Goal: Task Accomplishment & Management: Complete application form

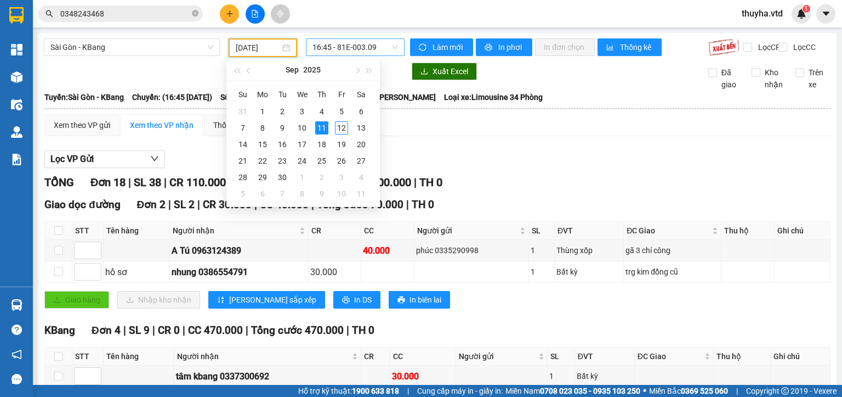
click at [357, 43] on span "16:45 - 81E-003.09" at bounding box center [356, 47] width 86 height 16
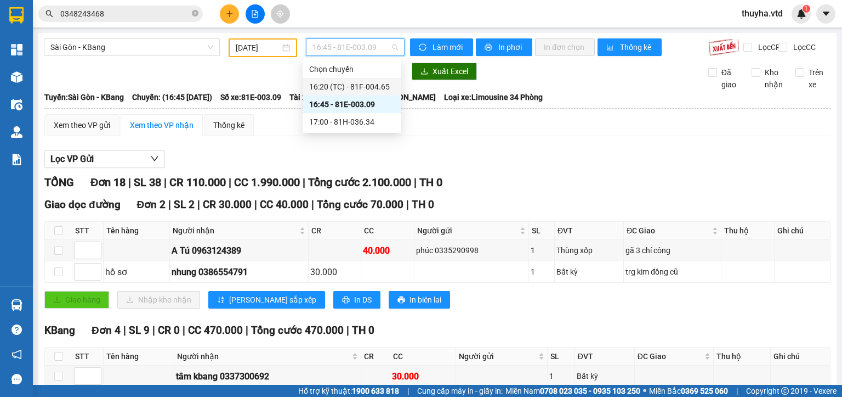
click at [354, 86] on div "16:20 (TC) - 81F-004.65" at bounding box center [352, 87] width 86 height 12
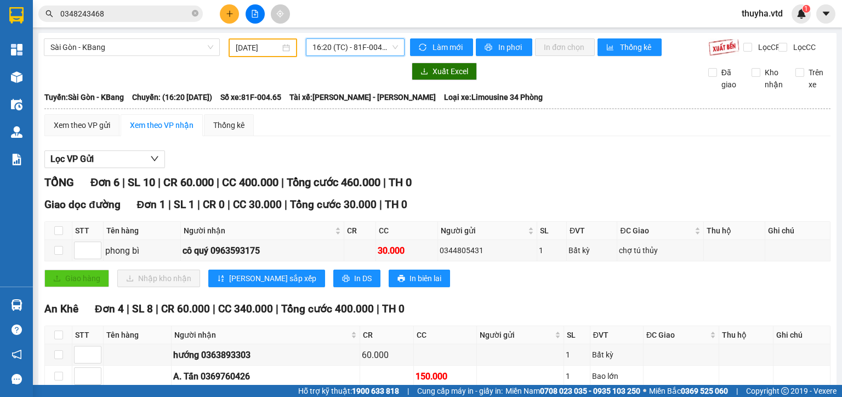
click at [263, 47] on input "[DATE]" at bounding box center [258, 48] width 44 height 12
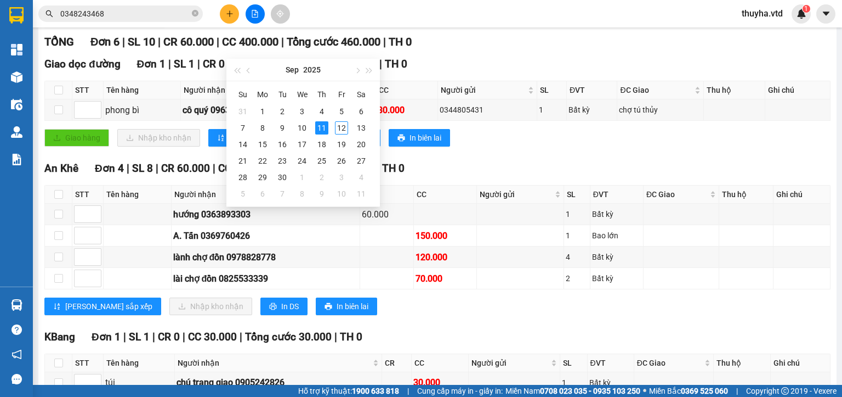
scroll to position [165, 0]
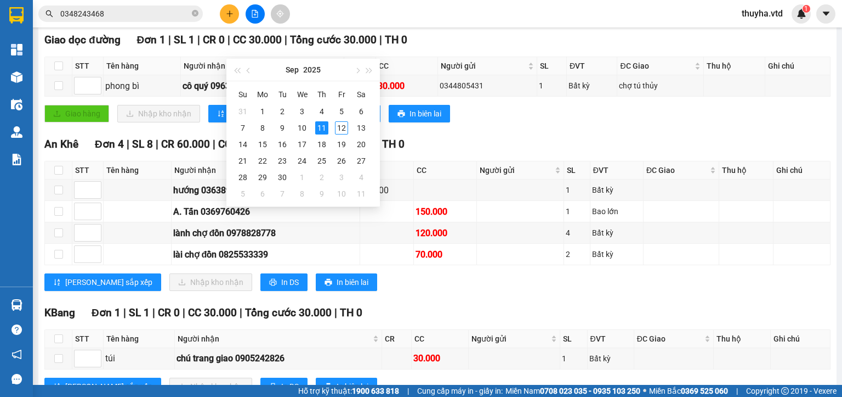
click at [525, 297] on div "An Khê Đơn 4 | SL 8 | CR 60.000 | CC 340.000 | Tổng cước 400.000 | TH 0 STT Tên…" at bounding box center [437, 217] width 787 height 163
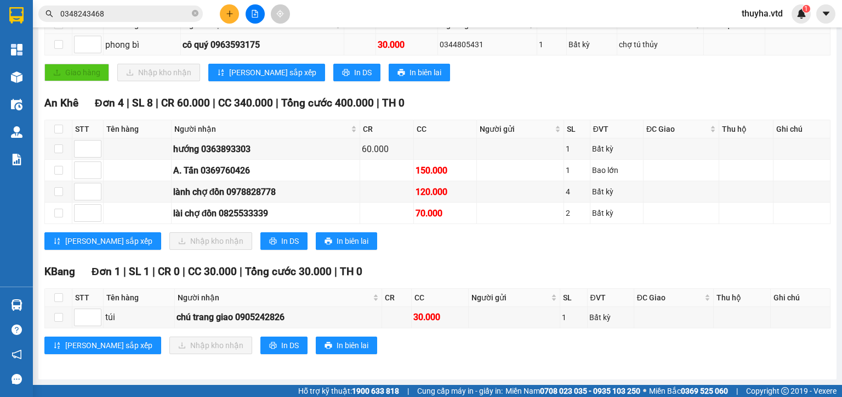
scroll to position [0, 0]
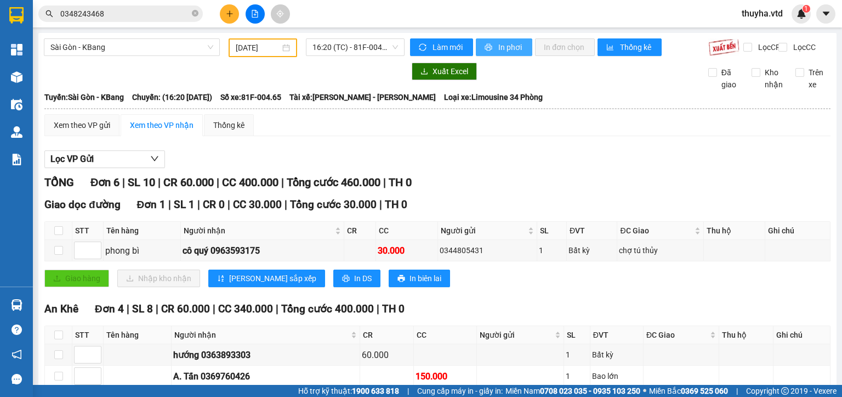
click at [501, 46] on span "In phơi" at bounding box center [511, 47] width 25 height 12
click at [358, 39] on span "16:20 (TC) - 81F-004.65" at bounding box center [356, 47] width 86 height 16
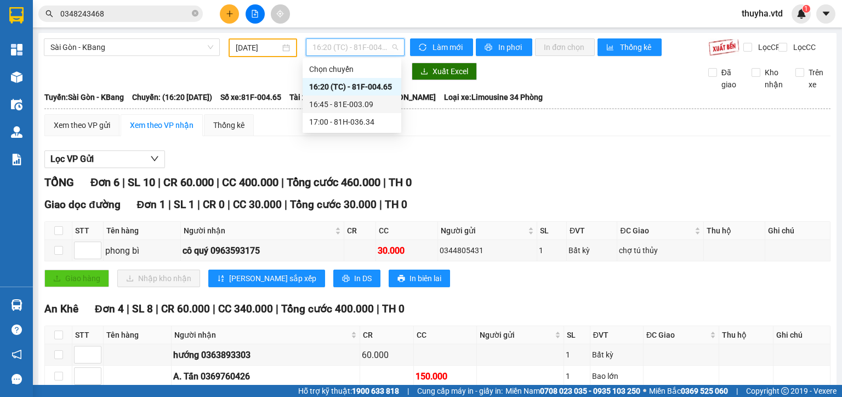
click at [364, 104] on div "16:45 - 81E-003.09" at bounding box center [352, 104] width 86 height 12
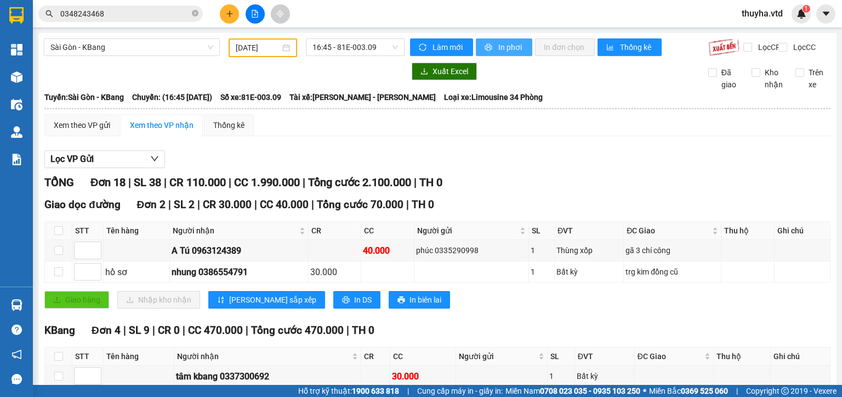
click at [511, 44] on span "In phơi" at bounding box center [511, 47] width 25 height 12
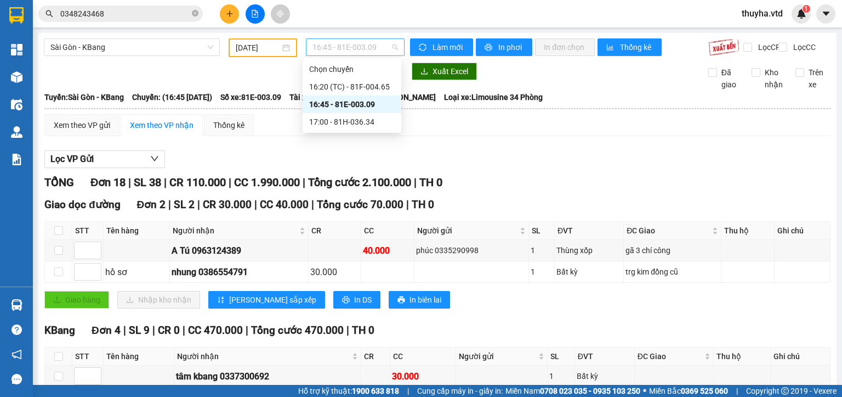
click at [336, 49] on span "16:45 - 81E-003.09" at bounding box center [356, 47] width 86 height 16
click at [349, 121] on div "17:00 - 81H-036.34" at bounding box center [352, 122] width 86 height 12
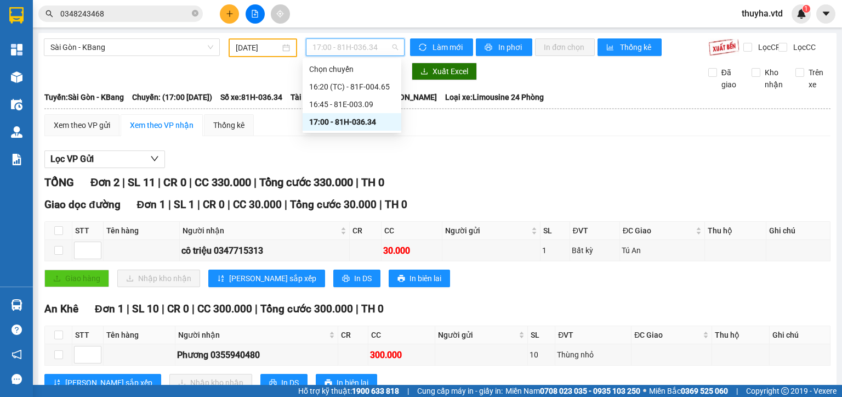
click at [340, 46] on span "17:00 - 81H-036.34" at bounding box center [356, 47] width 86 height 16
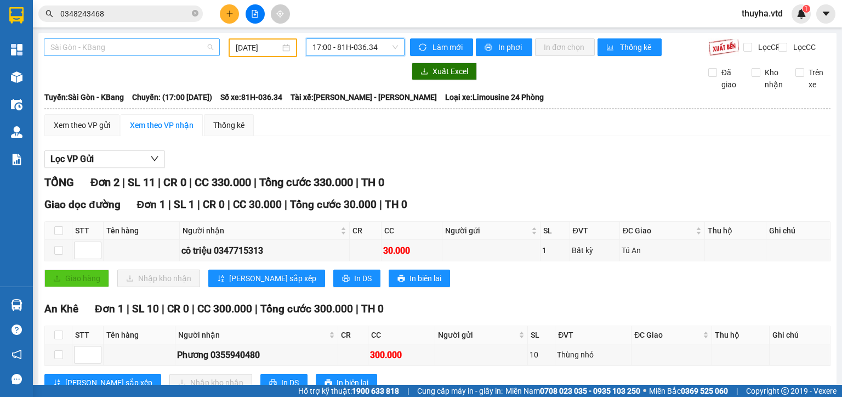
click at [59, 38] on div "Sài Gòn - KBang" at bounding box center [132, 47] width 176 height 18
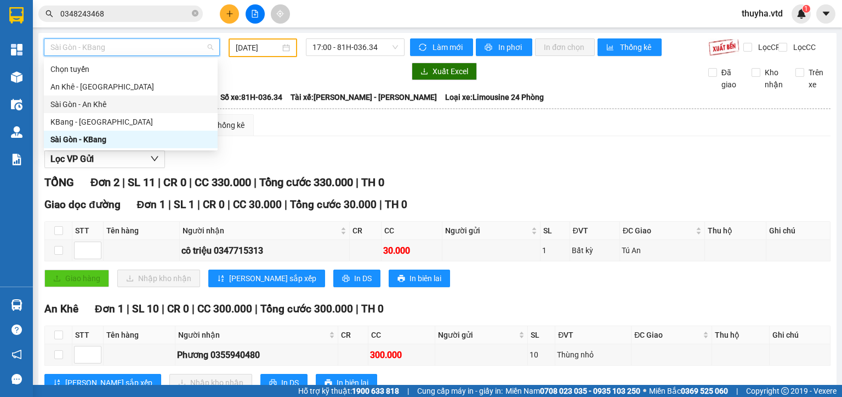
click at [75, 100] on div "Sài Gòn - An Khê" at bounding box center [130, 104] width 161 height 12
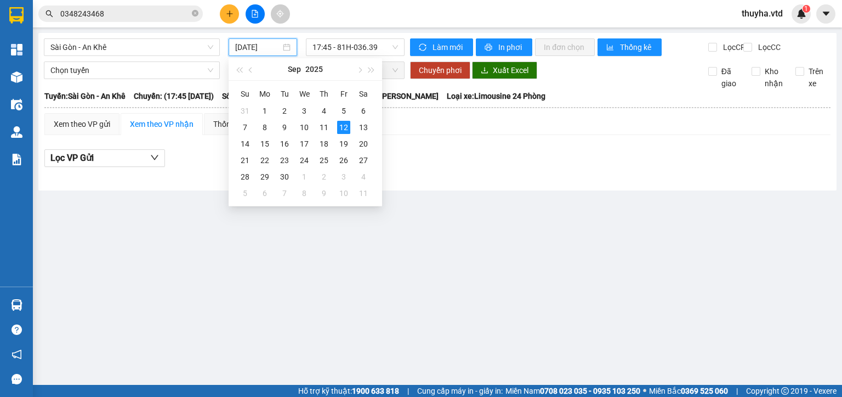
click at [250, 46] on input "[DATE]" at bounding box center [257, 47] width 45 height 12
click at [322, 126] on div "11" at bounding box center [324, 127] width 13 height 13
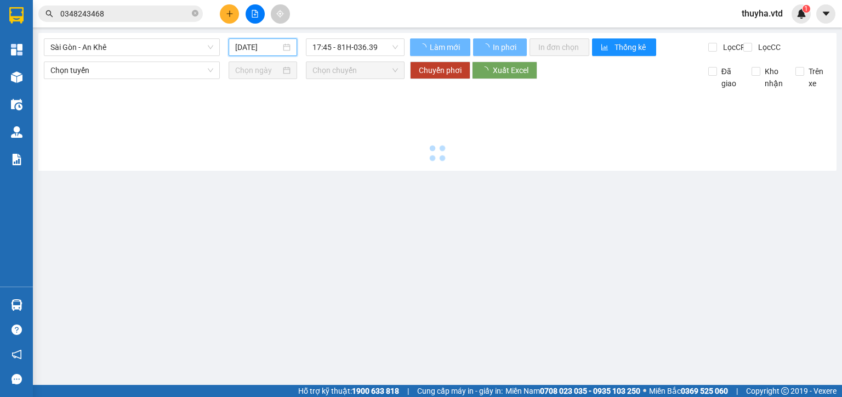
type input "[DATE]"
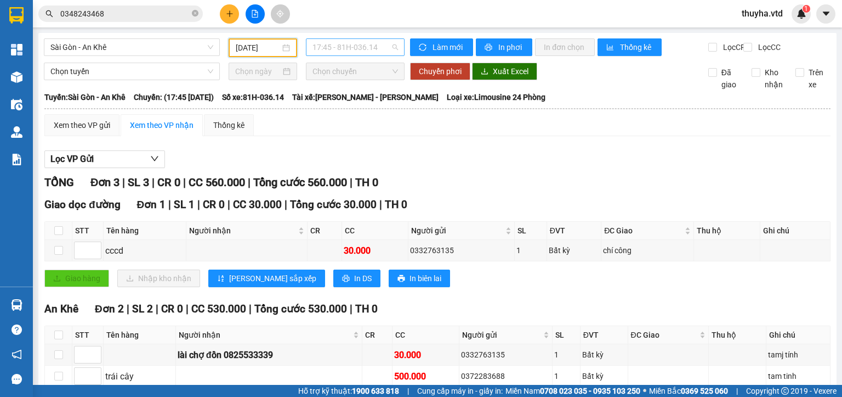
click at [324, 49] on span "17:45 - 81H-036.14" at bounding box center [356, 47] width 86 height 16
click at [97, 49] on span "Sài Gòn - An Khê" at bounding box center [131, 47] width 163 height 16
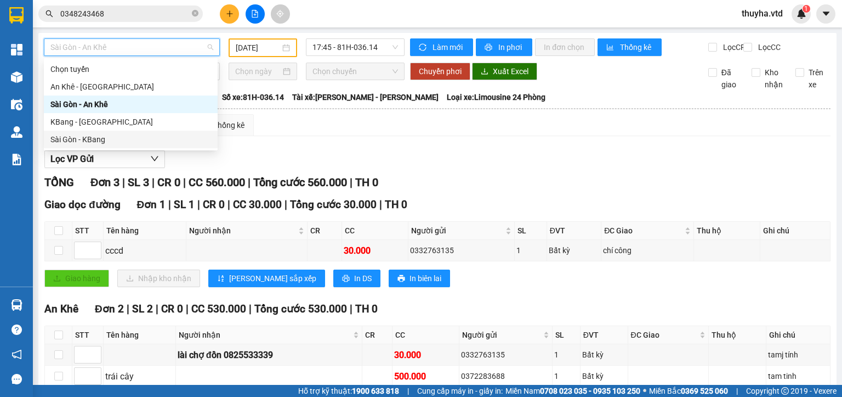
click at [81, 143] on div "Sài Gòn - KBang" at bounding box center [130, 139] width 161 height 12
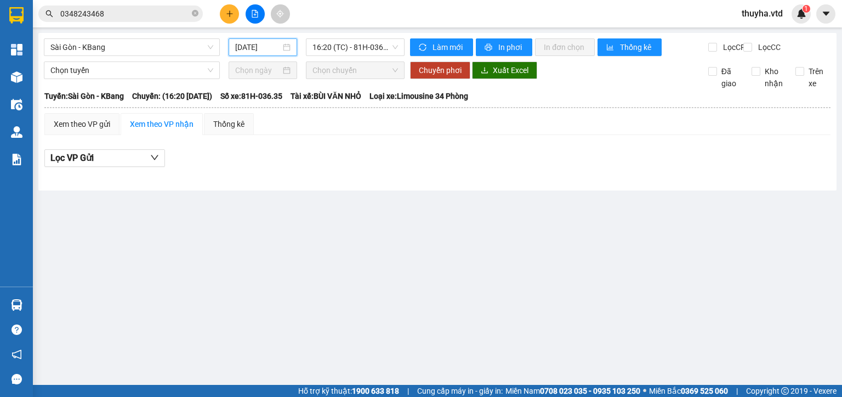
click at [251, 47] on input "[DATE]" at bounding box center [257, 47] width 45 height 12
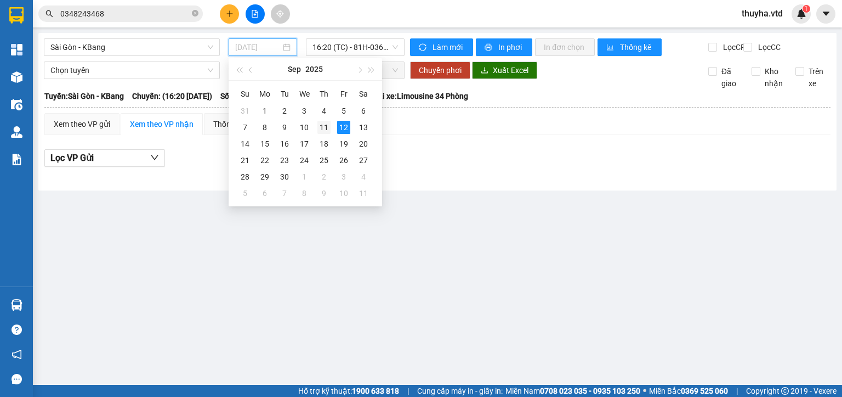
click at [319, 123] on div "11" at bounding box center [324, 127] width 13 height 13
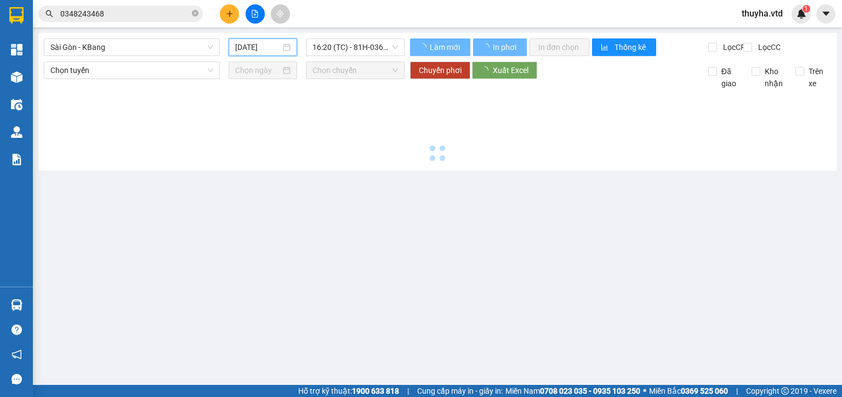
type input "[DATE]"
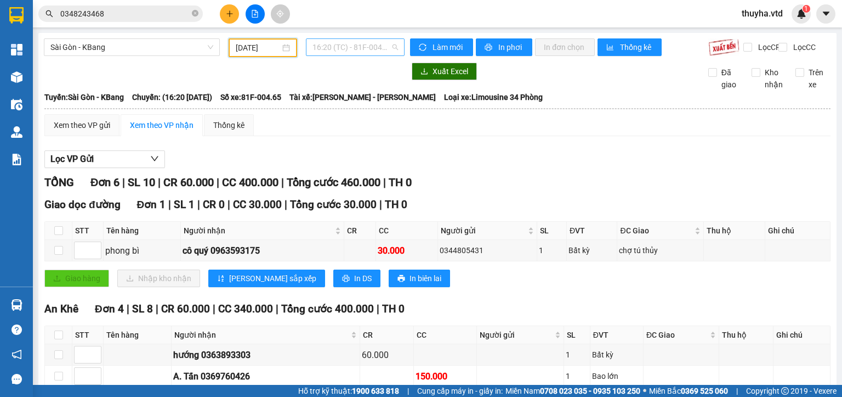
click at [348, 45] on span "16:20 (TC) - 81F-004.65" at bounding box center [356, 47] width 86 height 16
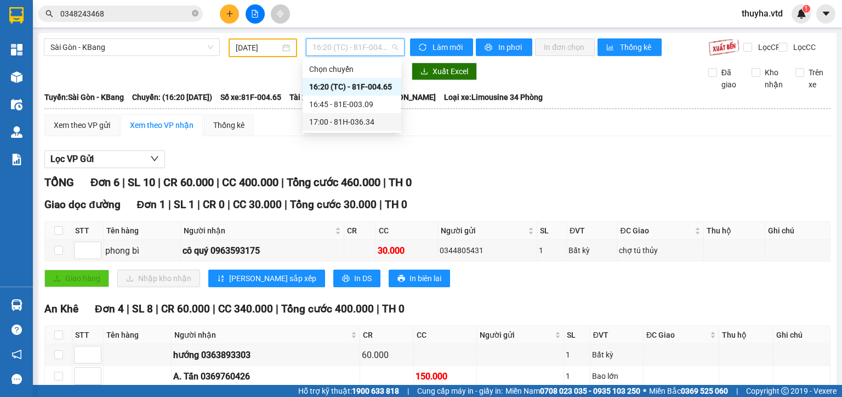
click at [358, 124] on div "17:00 - 81H-036.34" at bounding box center [352, 122] width 86 height 12
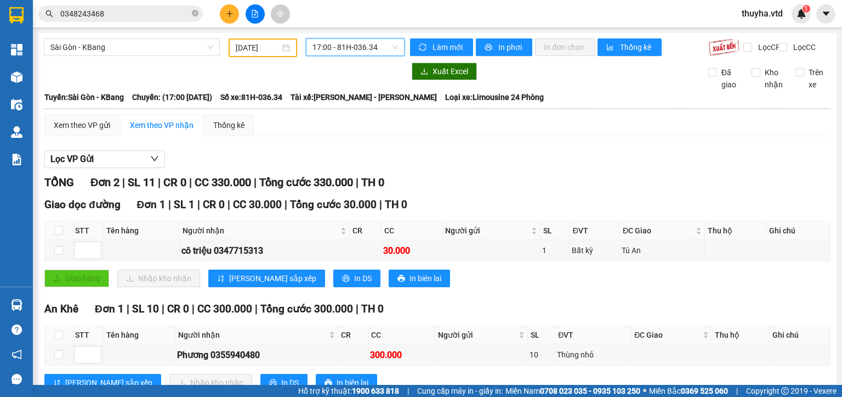
click at [340, 47] on span "17:00 - 81H-036.34" at bounding box center [356, 47] width 86 height 16
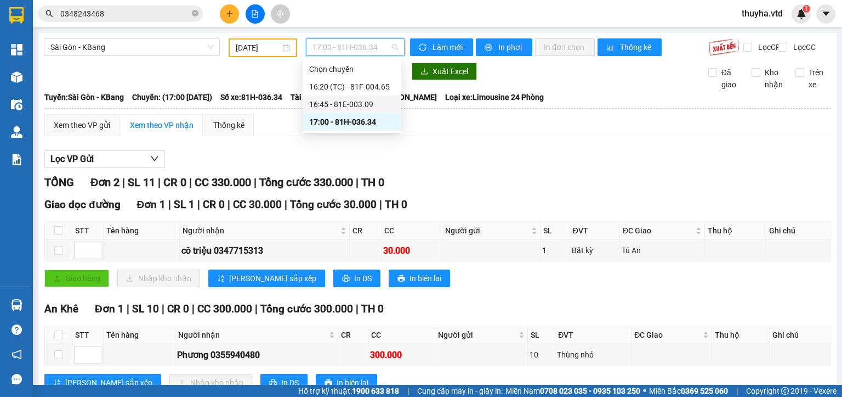
click at [351, 106] on div "16:45 - 81E-003.09" at bounding box center [352, 104] width 86 height 12
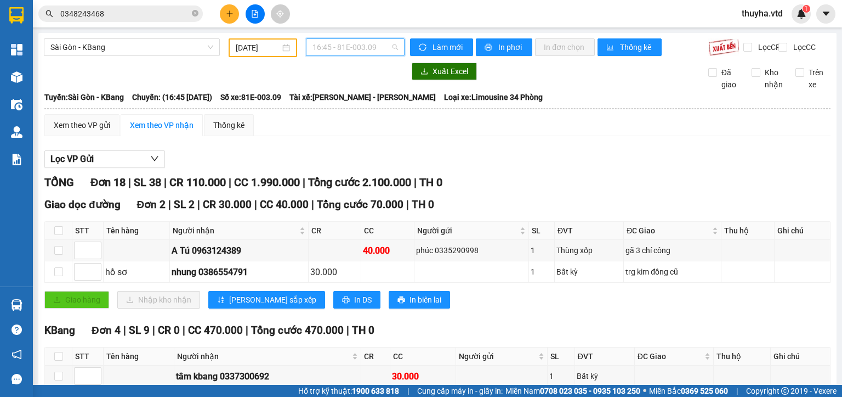
click at [348, 39] on span "16:45 - 81E-003.09" at bounding box center [356, 47] width 86 height 16
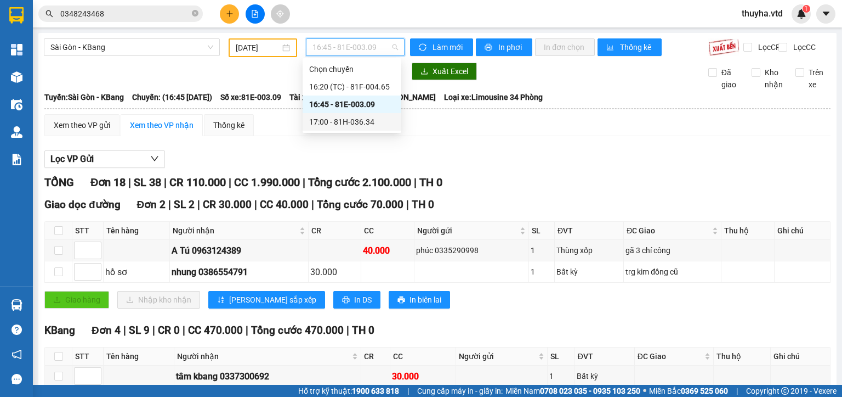
click at [356, 122] on div "17:00 - 81H-036.34" at bounding box center [352, 122] width 86 height 12
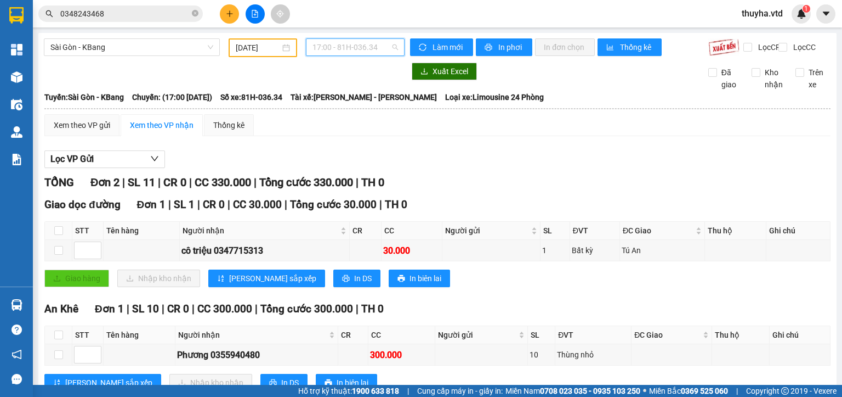
click at [331, 47] on span "17:00 - 81H-036.34" at bounding box center [356, 47] width 86 height 16
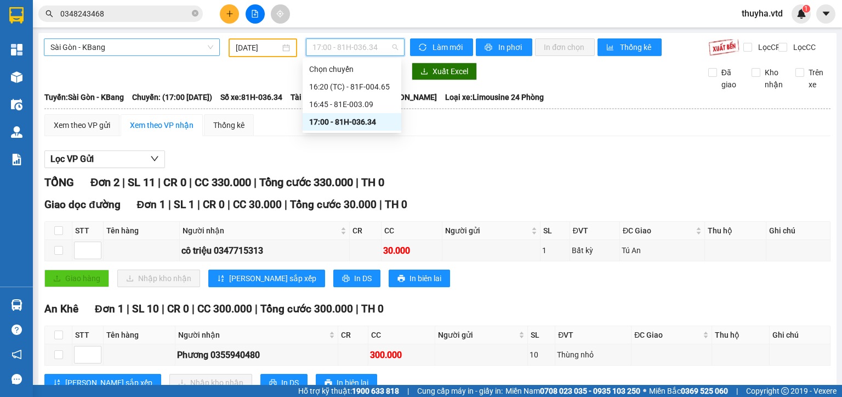
click at [109, 48] on span "Sài Gòn - KBang" at bounding box center [131, 47] width 163 height 16
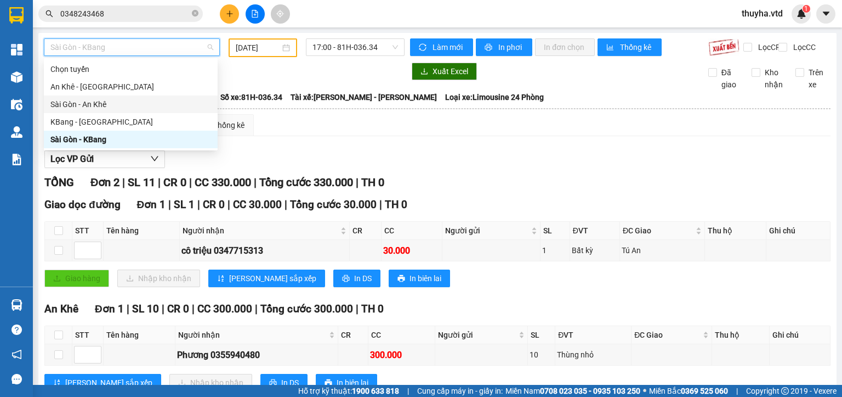
click at [92, 103] on div "Sài Gòn - An Khê" at bounding box center [130, 104] width 161 height 12
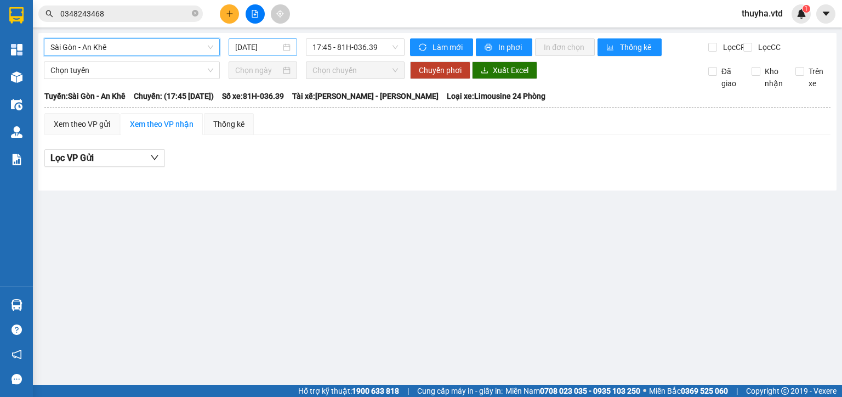
click at [250, 42] on input "[DATE]" at bounding box center [257, 47] width 45 height 12
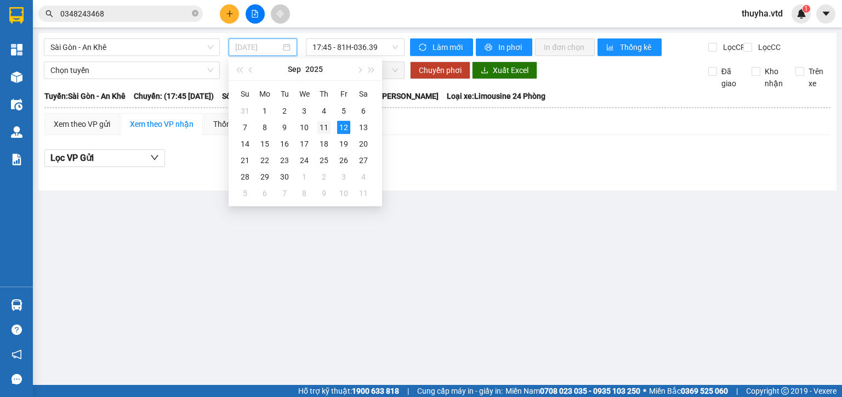
click at [322, 124] on div "11" at bounding box center [324, 127] width 13 height 13
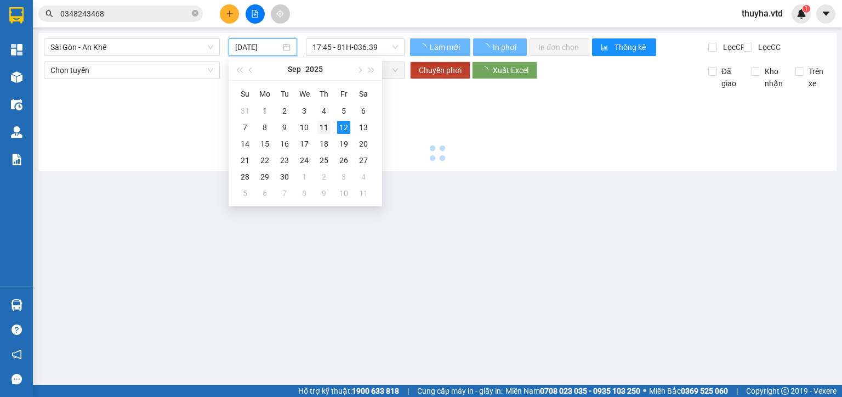
type input "[DATE]"
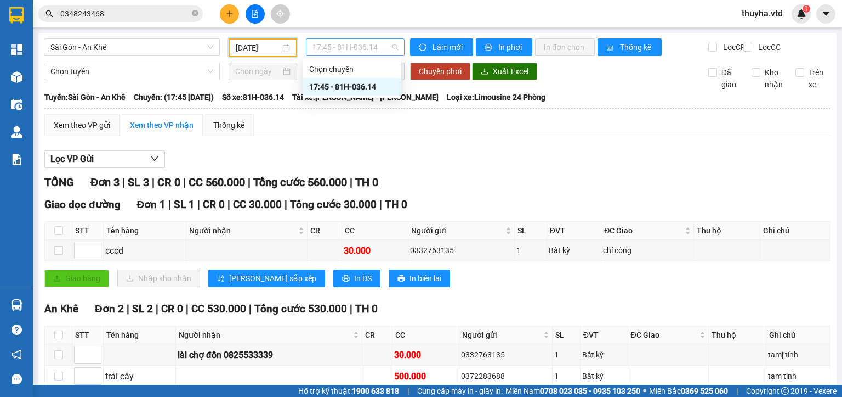
click at [332, 44] on span "17:45 - 81H-036.14" at bounding box center [356, 47] width 86 height 16
click at [505, 286] on div "Giao hàng Nhập kho nhận Lưu sắp xếp In DS In biên lai" at bounding box center [437, 278] width 787 height 18
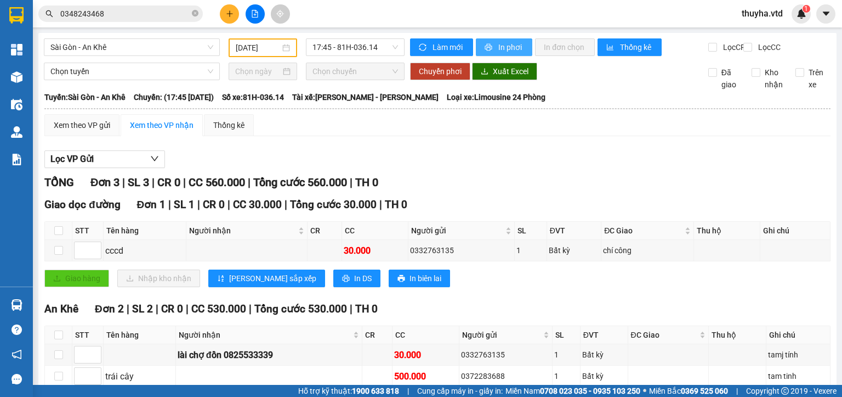
click at [490, 44] on button "In phơi" at bounding box center [504, 47] width 56 height 18
click at [365, 148] on div "Xem theo VP gửi Xem theo VP nhận Thống kê Lọc VP Gửi TỔNG Đơn 3 | SL 3 | CR 0 …" at bounding box center [437, 270] width 787 height 312
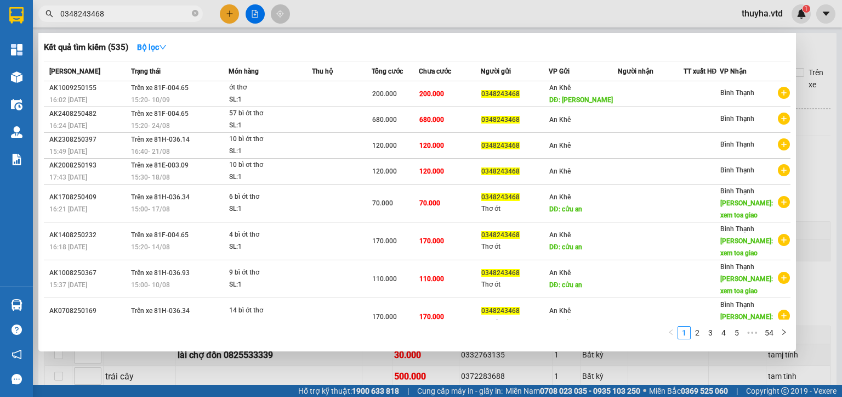
click at [138, 13] on input "0348243468" at bounding box center [124, 14] width 129 height 12
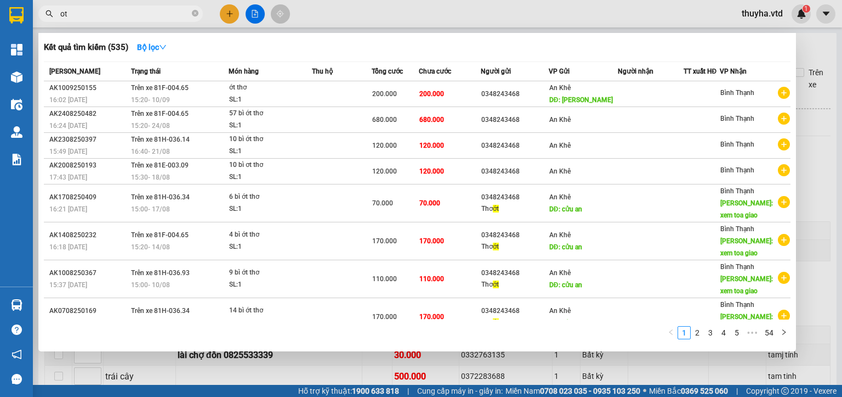
type input "o"
type input "ơ"
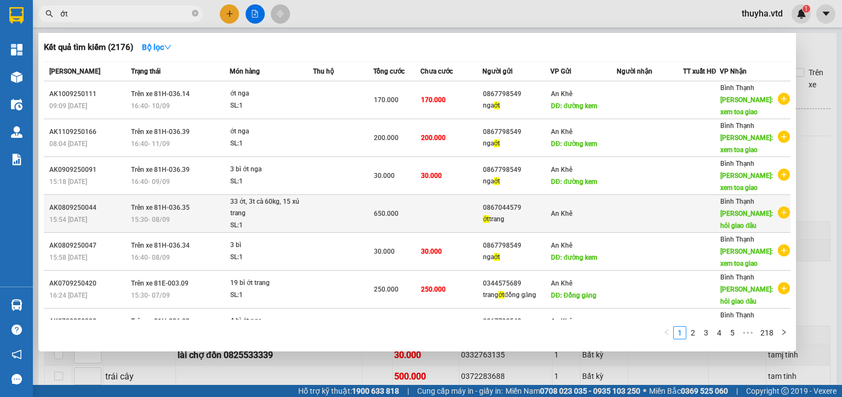
type input "ớt"
click at [500, 218] on div "ớt trang" at bounding box center [516, 219] width 67 height 12
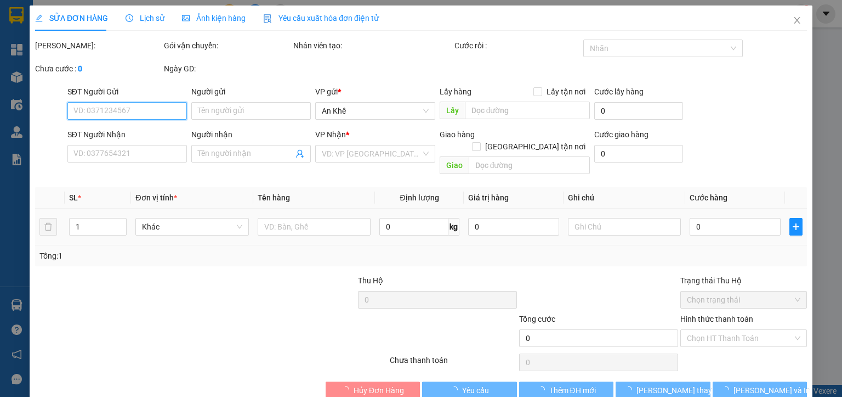
type input "0867044579"
type input "ớt trang"
type input "hỏi giao đâu"
type input "650.000"
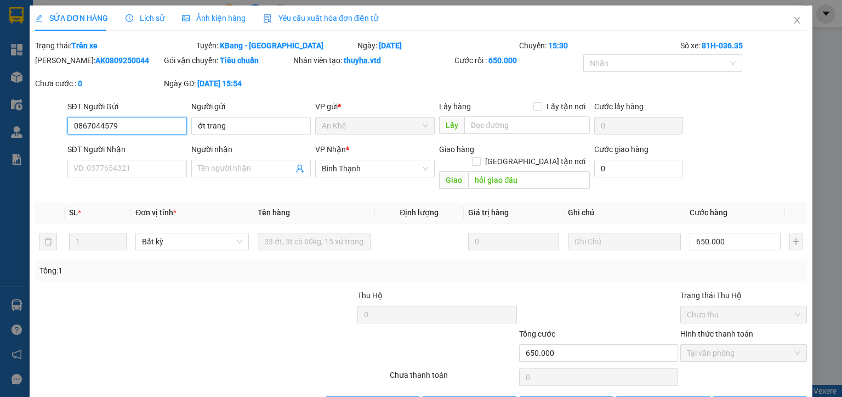
click at [91, 130] on input "0867044579" at bounding box center [127, 126] width 120 height 18
click at [793, 22] on icon "close" at bounding box center [797, 20] width 9 height 9
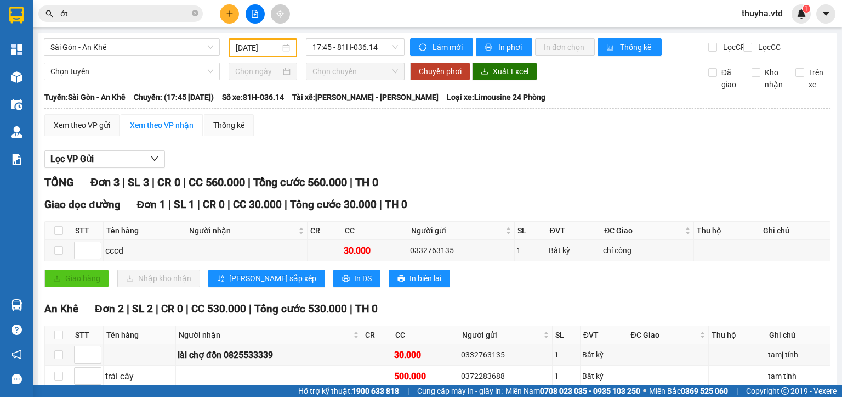
click at [78, 15] on input "ớt" at bounding box center [124, 14] width 129 height 12
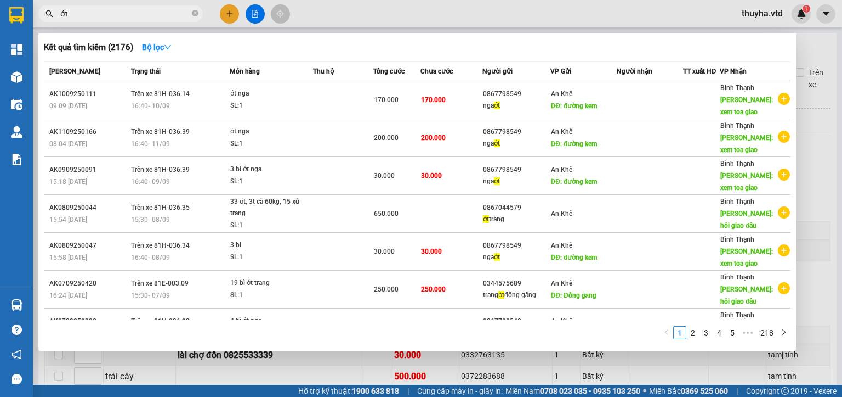
click at [78, 15] on input "ớt" at bounding box center [124, 14] width 129 height 12
paste input "0867044579"
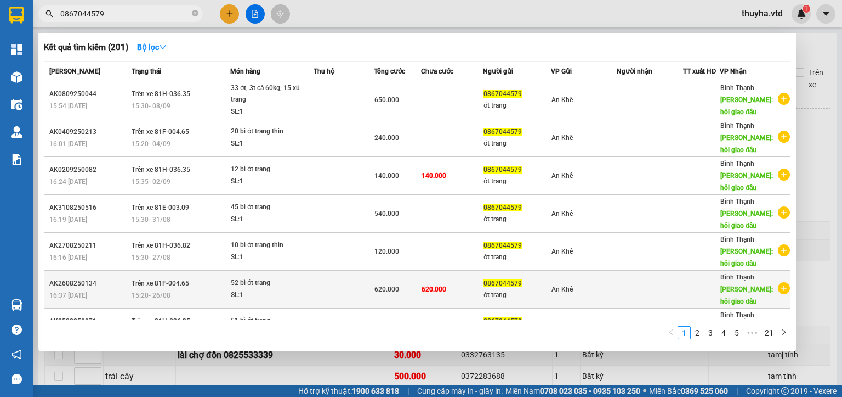
scroll to position [55, 0]
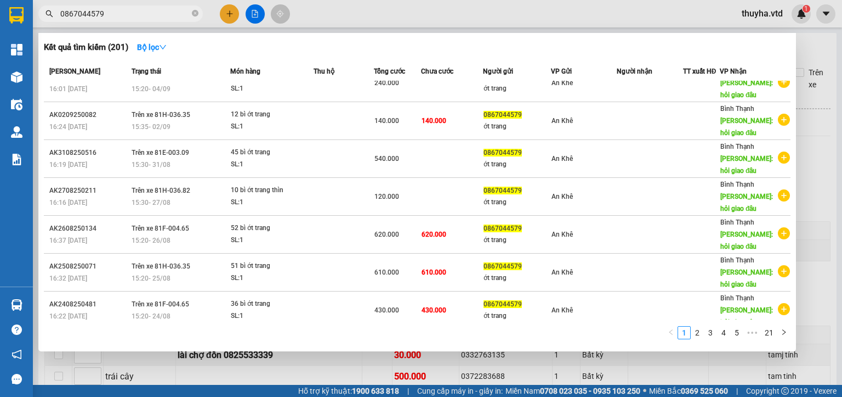
type input "0867044579"
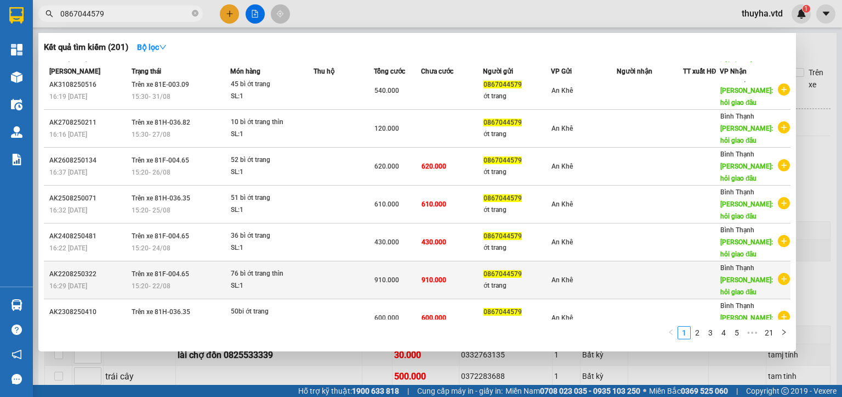
scroll to position [135, 0]
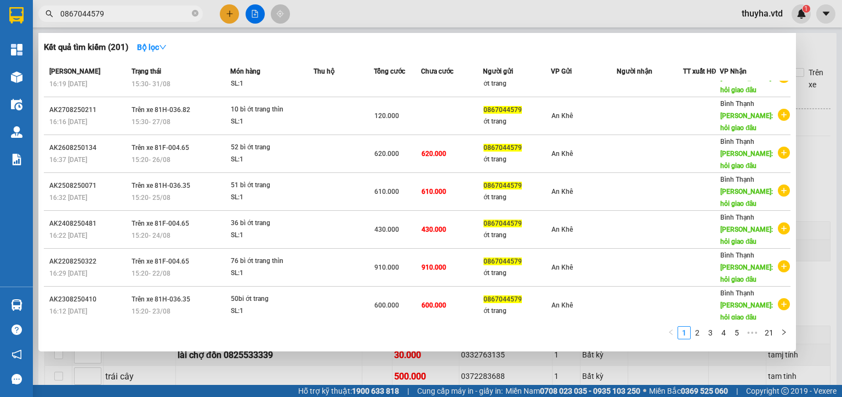
click at [455, 370] on div at bounding box center [421, 198] width 842 height 397
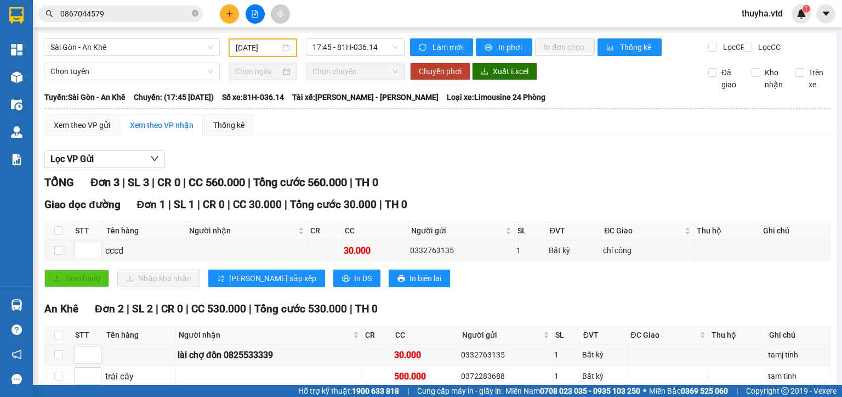
click at [602, 152] on div "Xem theo VP gửi Xem theo VP nhận Thống kê Lọc VP Gửi TỔNG Đơn 3 | SL 3 | CR 0 …" at bounding box center [437, 270] width 787 height 312
click at [140, 11] on input "0867044579" at bounding box center [124, 14] width 129 height 12
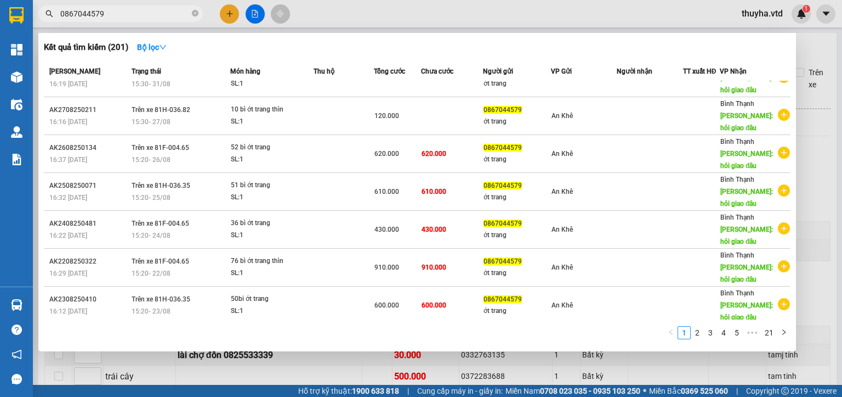
drag, startPoint x: 658, startPoint y: 367, endPoint x: 748, endPoint y: 4, distance: 374.7
click at [658, 365] on div at bounding box center [421, 198] width 842 height 397
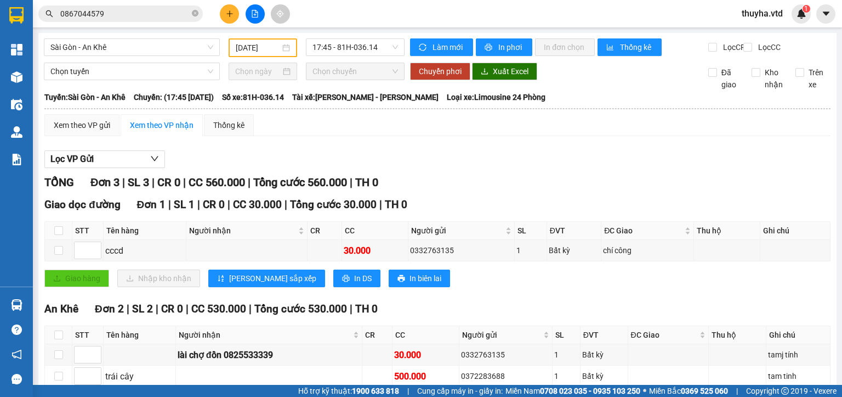
click at [248, 48] on input "[DATE]" at bounding box center [258, 48] width 44 height 12
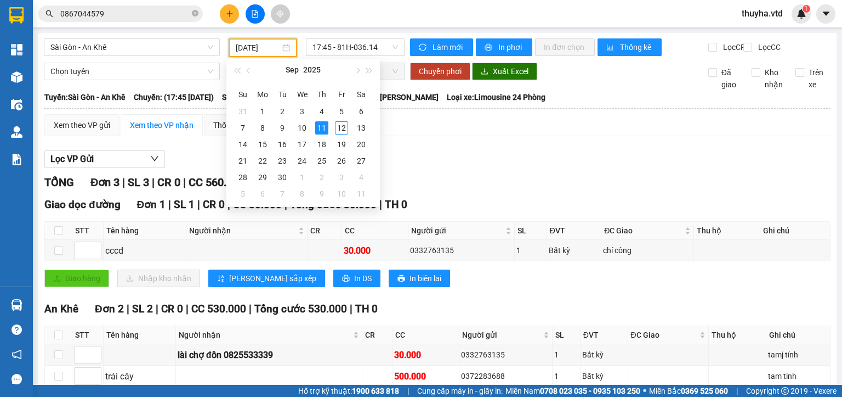
click at [495, 159] on div "Lọc VP Gửi" at bounding box center [437, 159] width 787 height 18
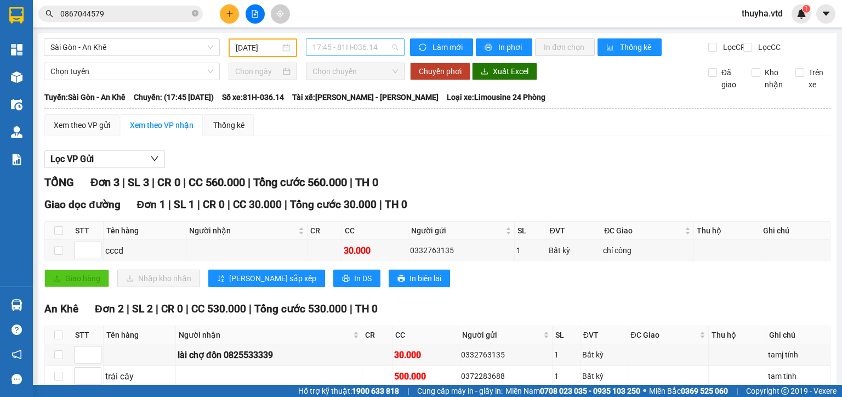
click at [338, 48] on span "17:45 - 81H-036.14" at bounding box center [356, 47] width 86 height 16
click at [254, 47] on input "[DATE]" at bounding box center [258, 48] width 44 height 12
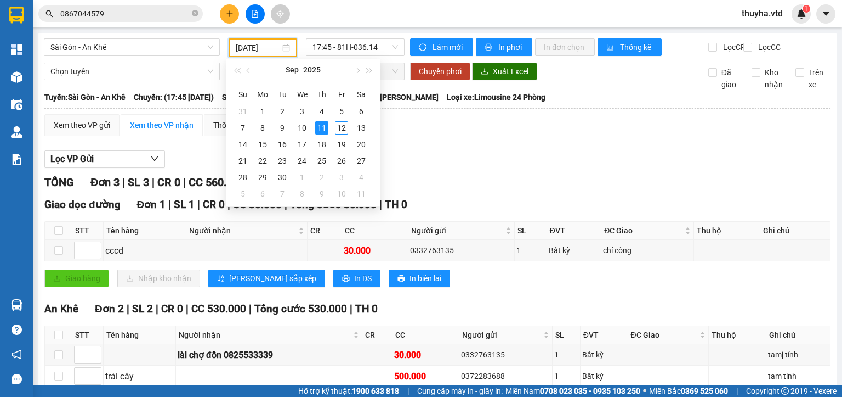
click at [230, 19] on button at bounding box center [229, 13] width 19 height 19
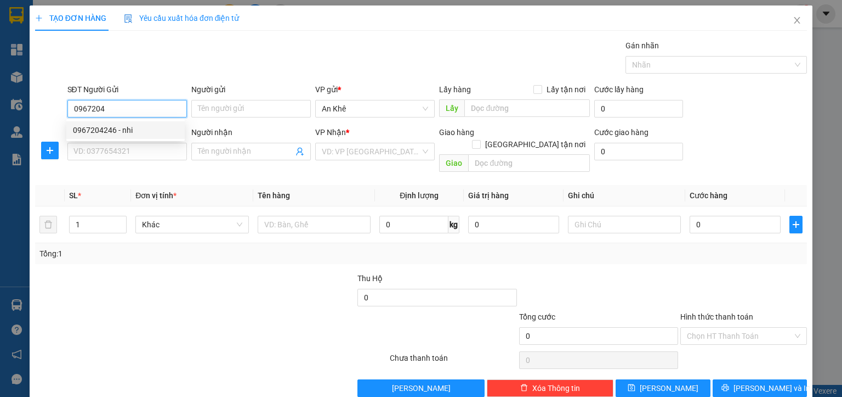
click at [134, 135] on div "0967204246 - nhi" at bounding box center [125, 130] width 105 height 12
type input "0967204246"
type input "nhi"
type input "0799786804"
type input "an giang"
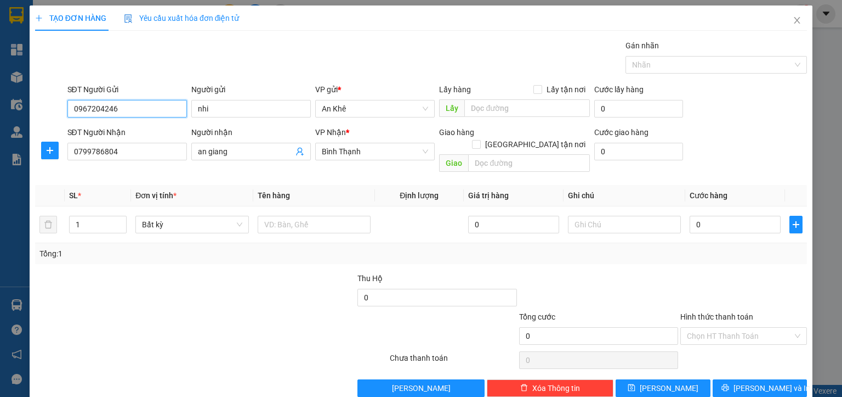
type input "0967204246"
click at [0, 177] on div "TẠO ĐƠN HÀNG Yêu cầu xuất hóa đơn điện tử Transit Pickup Surcharge Ids Transit …" at bounding box center [421, 198] width 842 height 397
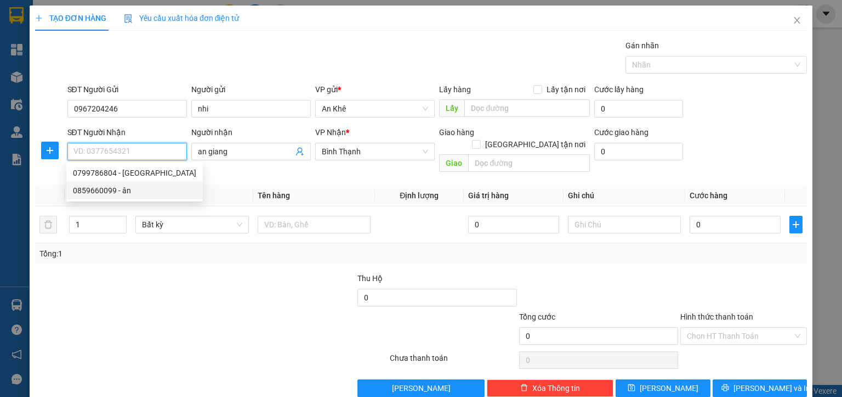
click at [97, 190] on div "0859660099 - ân" at bounding box center [134, 190] width 123 height 12
type input "0859660099"
type input "ân"
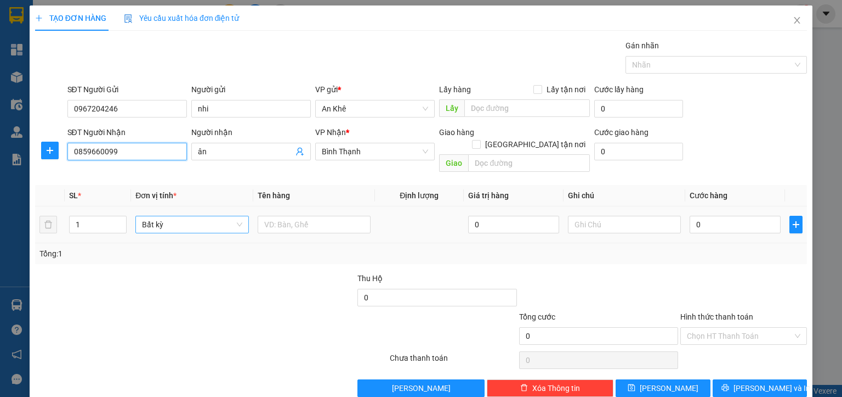
click at [171, 216] on span "Bất kỳ" at bounding box center [192, 224] width 100 height 16
type input "0859660099"
type input "m"
click at [156, 230] on div "[PERSON_NAME]" at bounding box center [190, 234] width 99 height 12
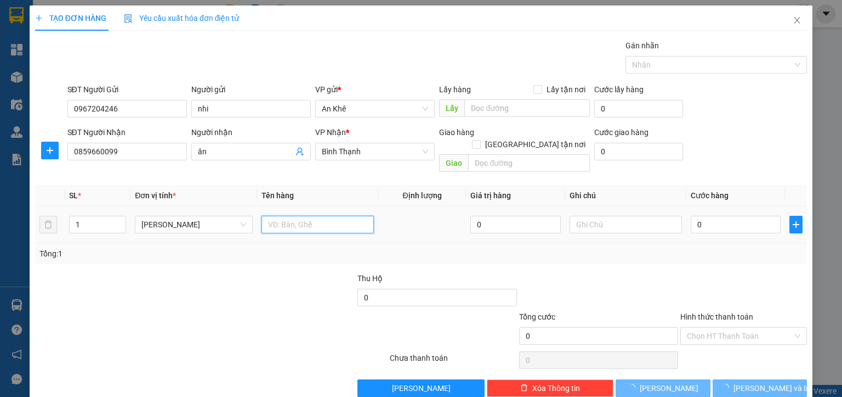
drag, startPoint x: 272, startPoint y: 213, endPoint x: 277, endPoint y: 203, distance: 10.6
click at [273, 216] on input "text" at bounding box center [318, 225] width 112 height 18
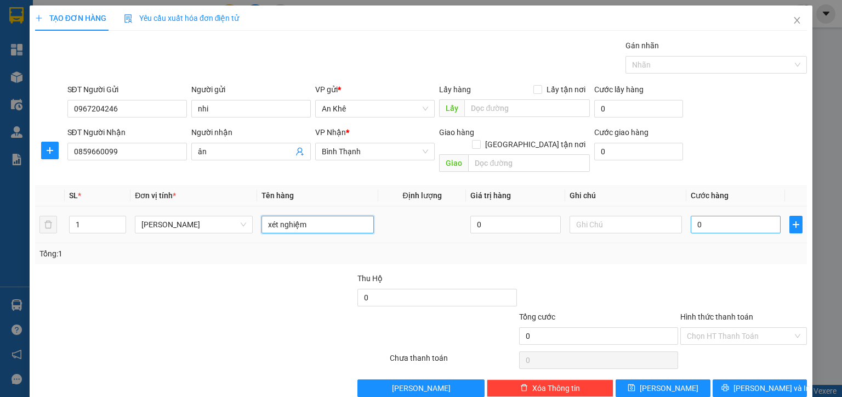
type input "xét nghiệm"
click at [706, 216] on input "0" at bounding box center [736, 225] width 90 height 18
type input "4"
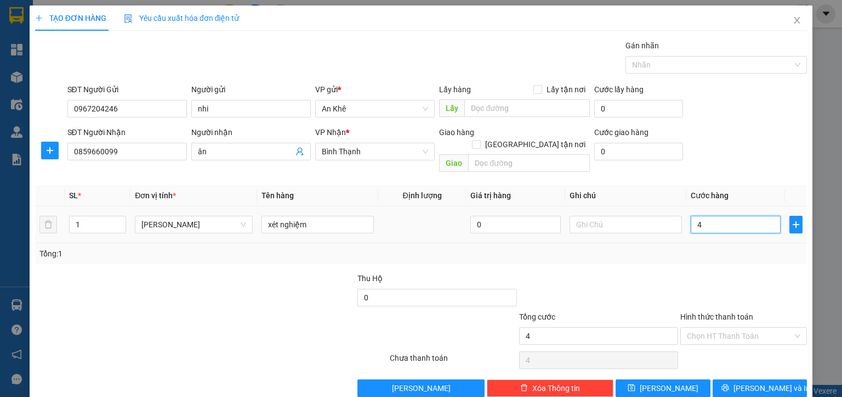
type input "41"
type input "410"
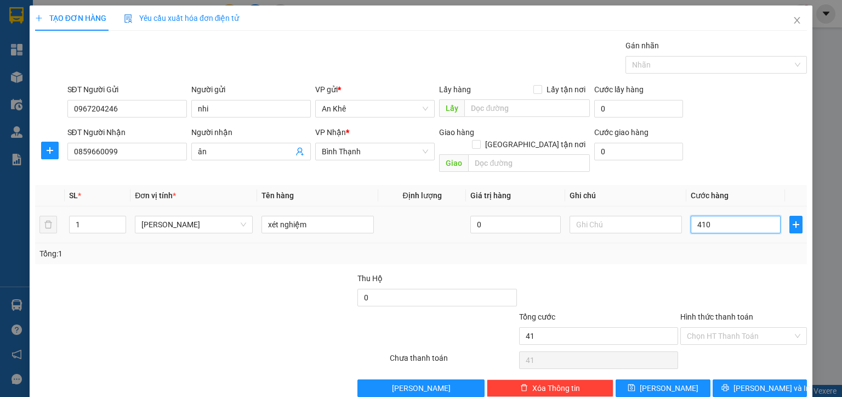
type input "410"
type input "4.100"
type input "410"
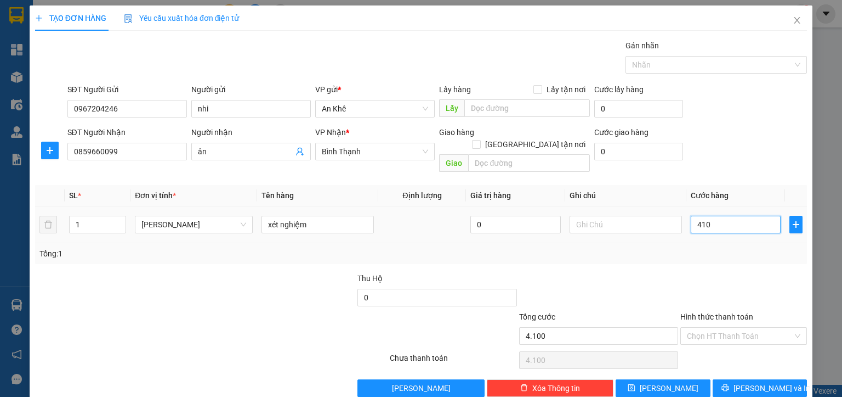
type input "410"
type input "41"
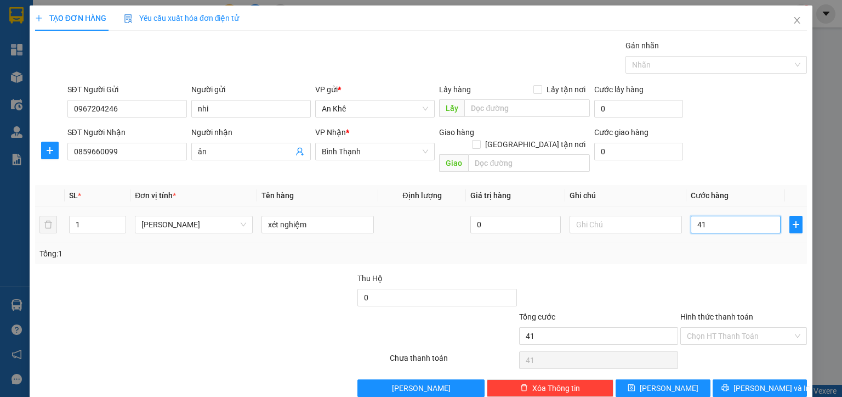
type input "4"
type input "40"
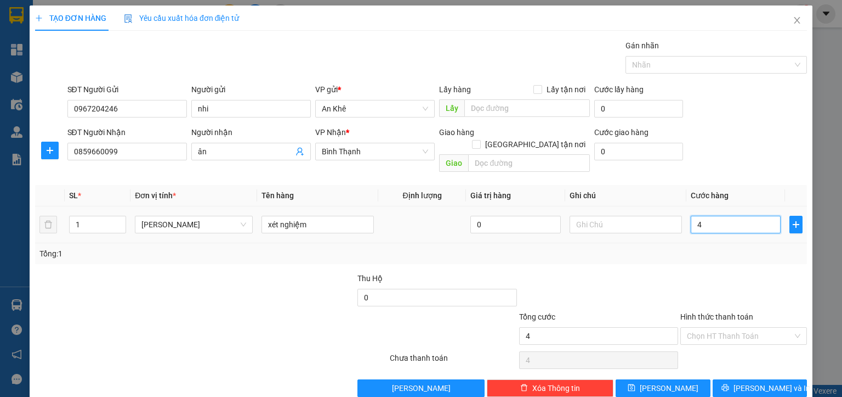
type input "40"
type input "400"
type input "4.000"
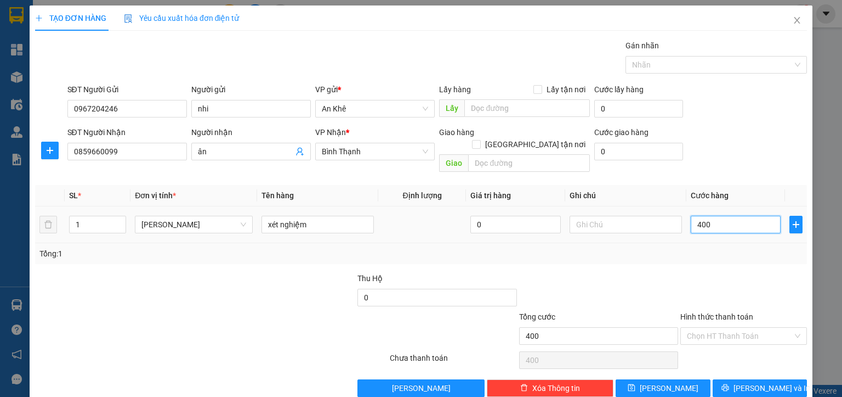
type input "4.000"
type input "40.000"
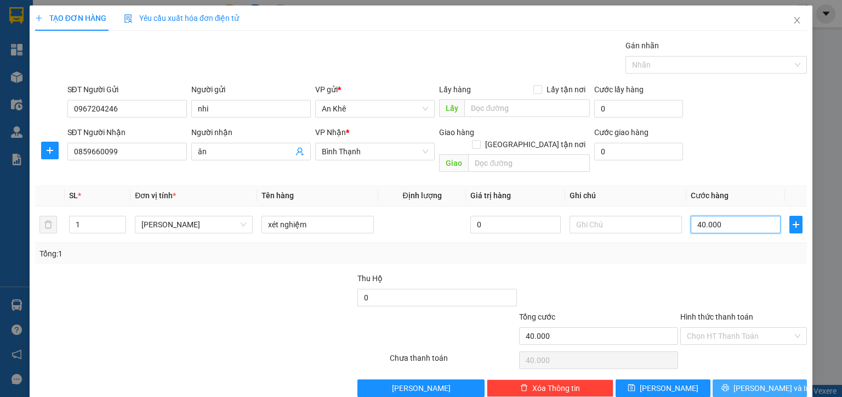
type input "40.000"
click at [769, 382] on span "[PERSON_NAME] và In" at bounding box center [772, 388] width 77 height 12
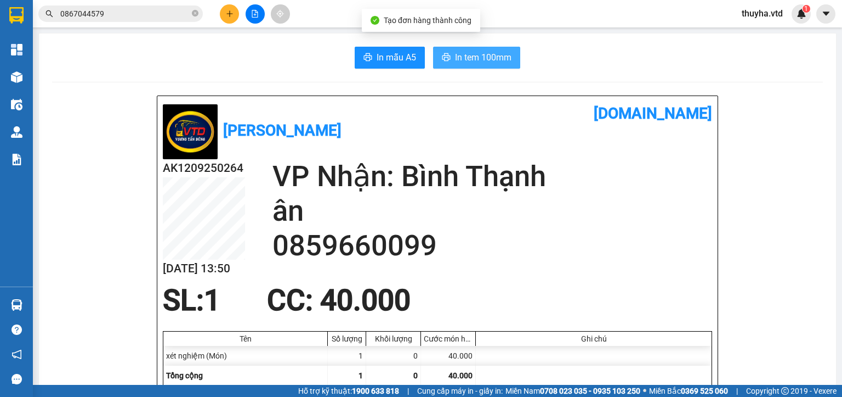
click at [473, 58] on span "In tem 100mm" at bounding box center [483, 57] width 56 height 14
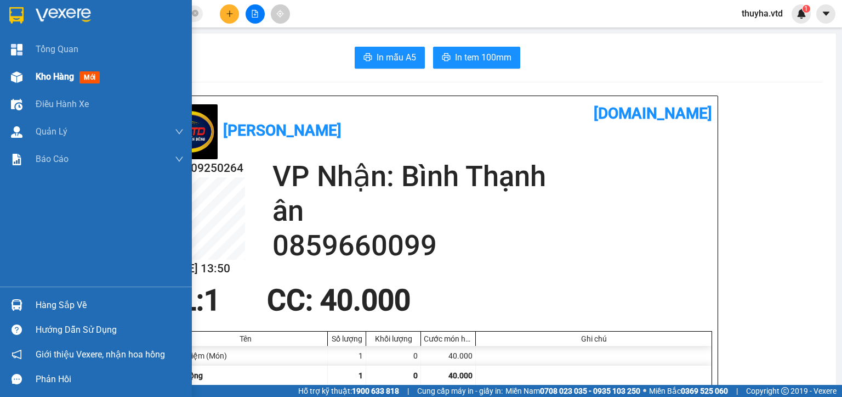
click at [49, 71] on span "Kho hàng" at bounding box center [55, 76] width 38 height 10
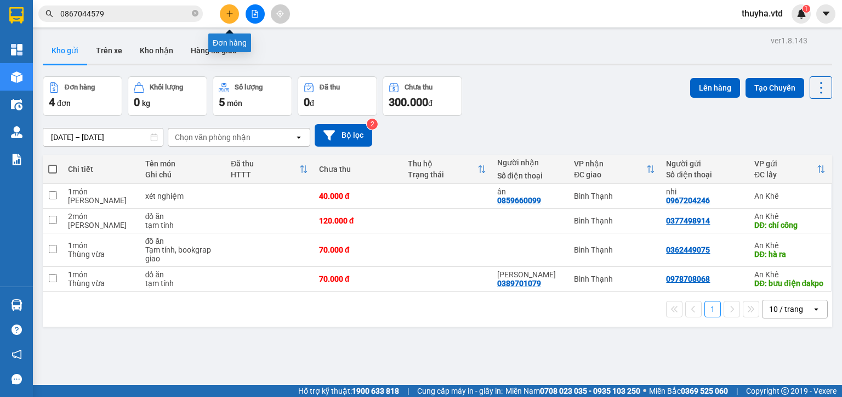
click at [226, 17] on icon "plus" at bounding box center [230, 14] width 8 height 8
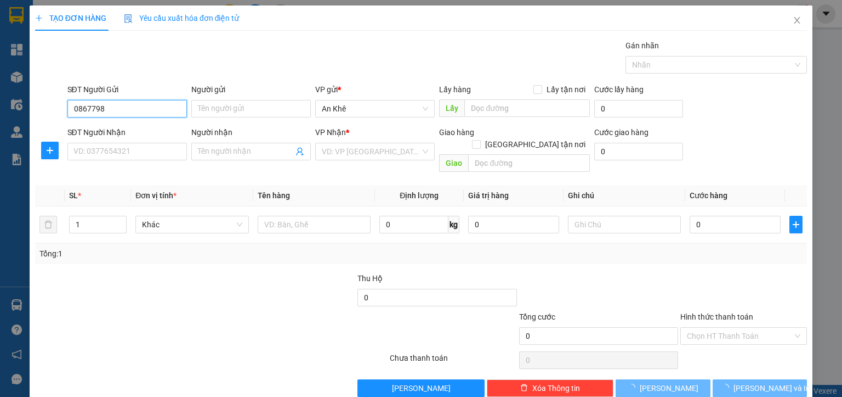
click at [142, 110] on input "0867798" at bounding box center [127, 109] width 120 height 18
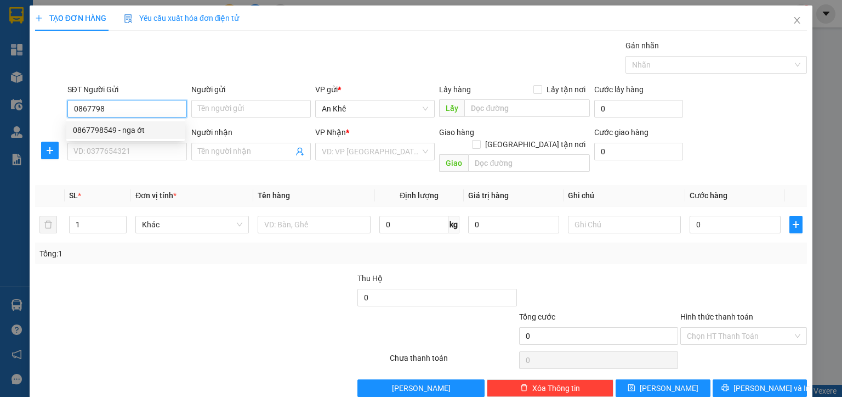
click at [126, 130] on div "0867798549 - nga ớt" at bounding box center [125, 130] width 105 height 12
type input "0867798549"
type input "nga ớt"
type input "đường kem"
type input "xem toa giao"
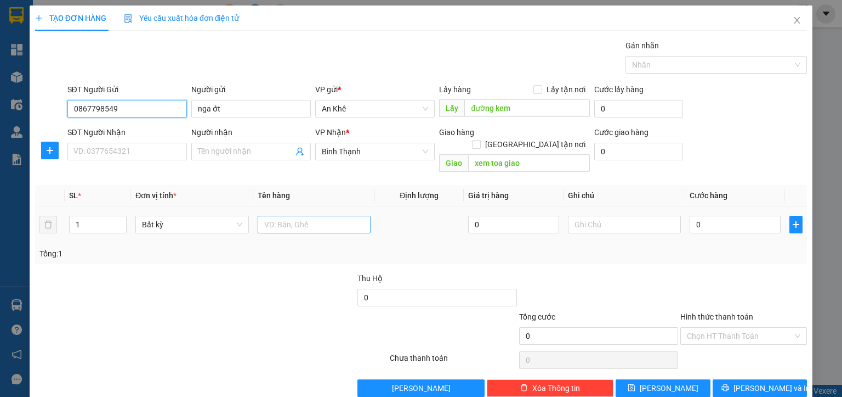
type input "0867798549"
click at [301, 216] on input "text" at bounding box center [314, 225] width 113 height 18
type input "o"
type input "ơ"
type input "ớt nga"
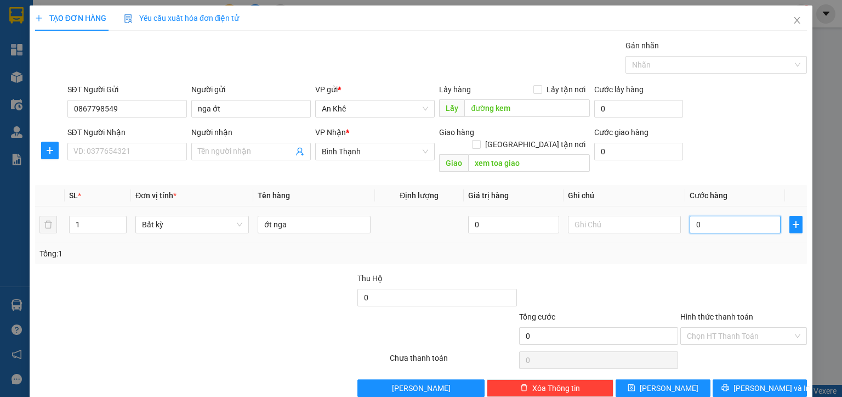
click at [704, 216] on input "0" at bounding box center [735, 225] width 91 height 18
type input "1"
type input "15"
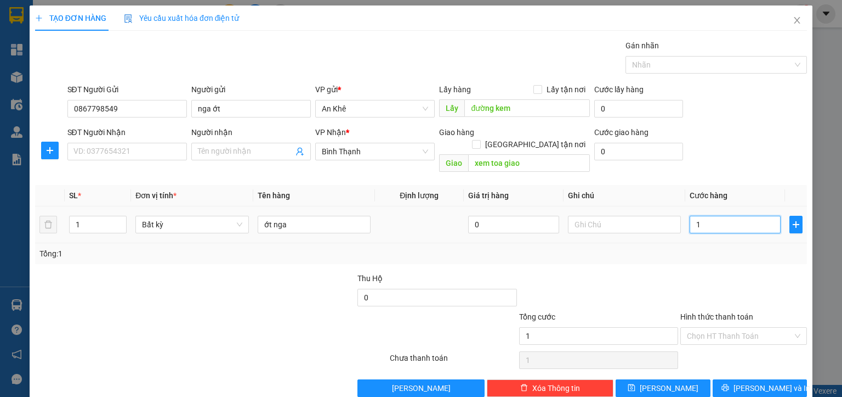
type input "15"
type input "150"
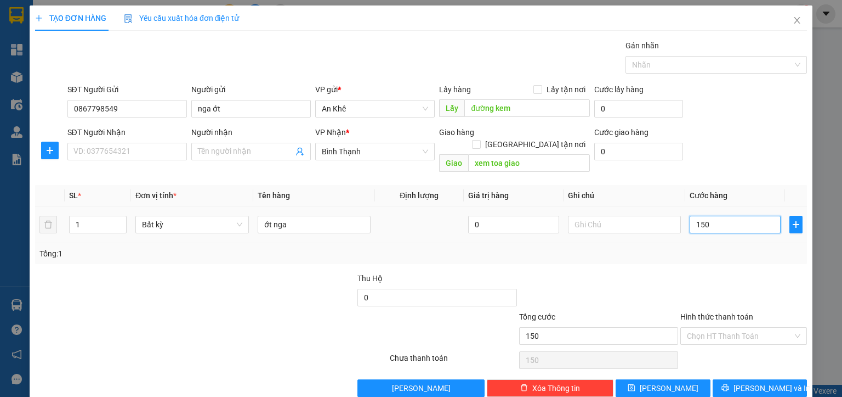
type input "1.500"
type input "15.000"
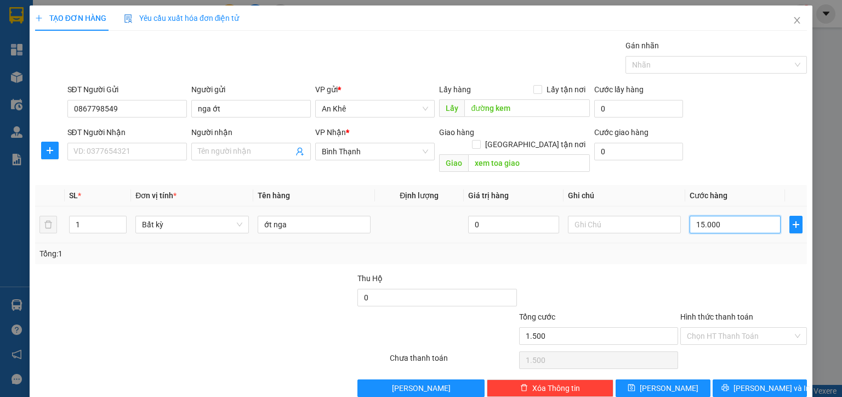
type input "15.000"
type input "150.000"
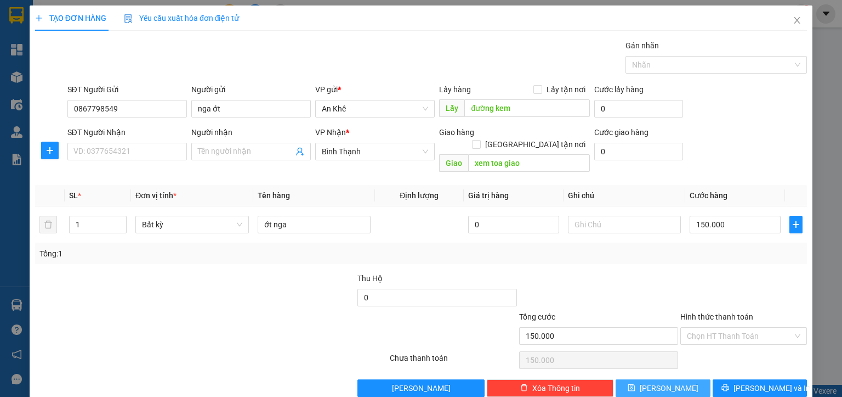
click at [678, 379] on button "[PERSON_NAME]" at bounding box center [663, 388] width 95 height 18
type input "0"
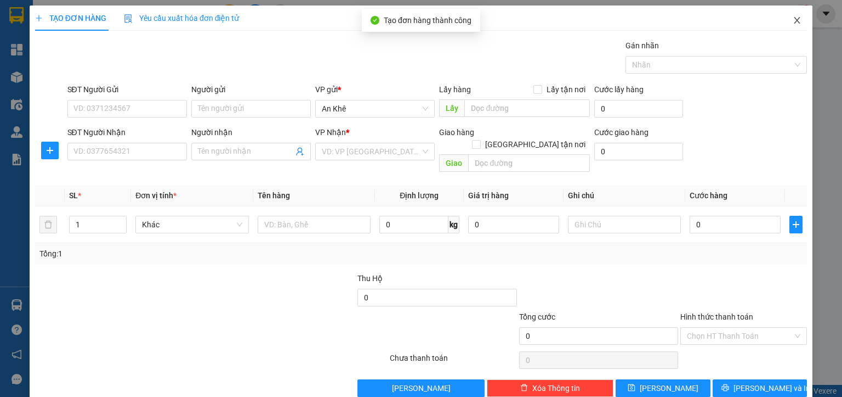
drag, startPoint x: 783, startPoint y: 21, endPoint x: 798, endPoint y: 1, distance: 25.1
click at [784, 21] on span "Close" at bounding box center [797, 20] width 31 height 31
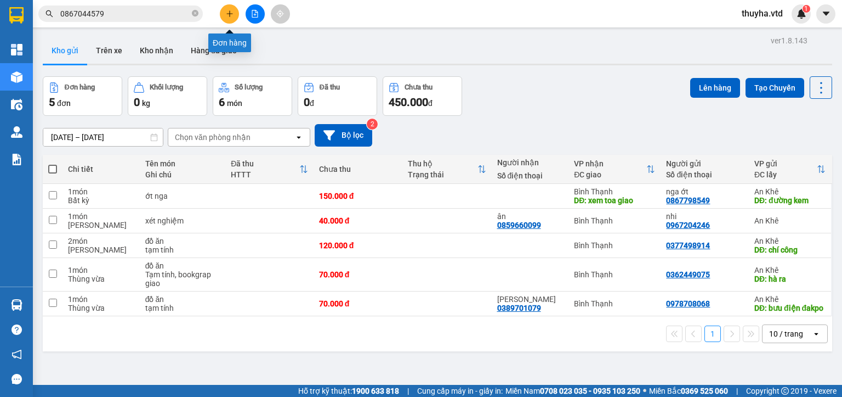
click at [224, 12] on button at bounding box center [229, 13] width 19 height 19
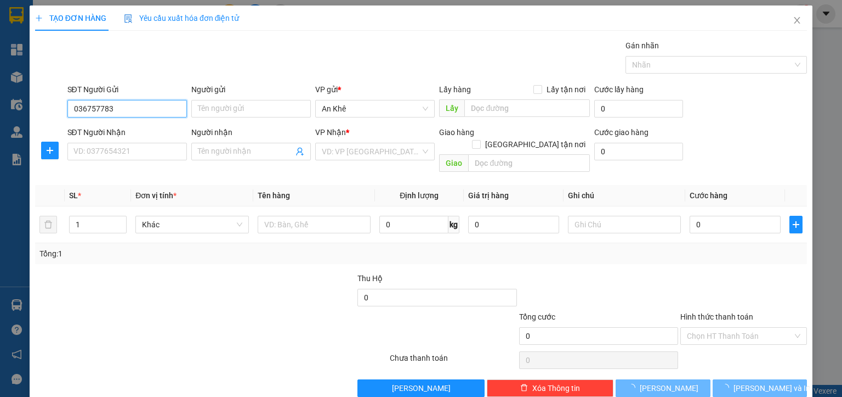
type input "0367577838"
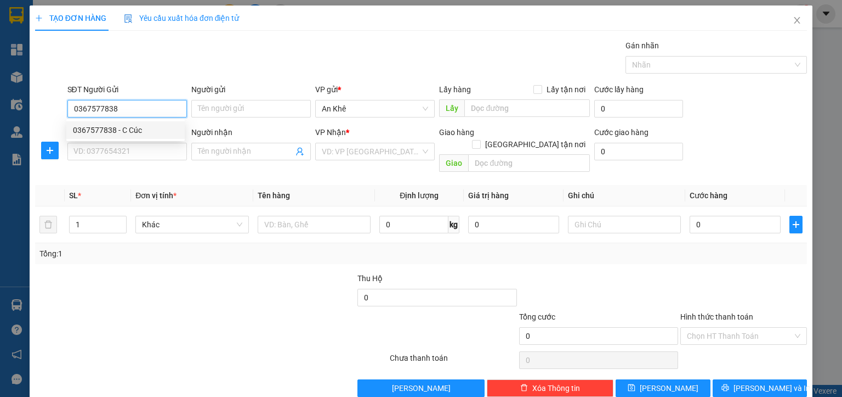
click at [123, 128] on div "0367577838 - C Cúc" at bounding box center [125, 130] width 105 height 12
type input "C Cúc"
type input "0782577917"
type input "Hân"
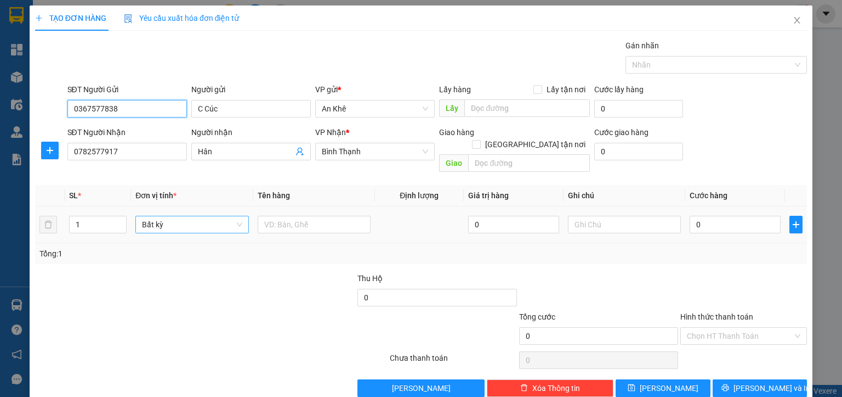
drag, startPoint x: 157, startPoint y: 208, endPoint x: 149, endPoint y: 210, distance: 8.4
click at [156, 216] on span "Bất kỳ" at bounding box center [192, 224] width 100 height 16
type input "0367577838"
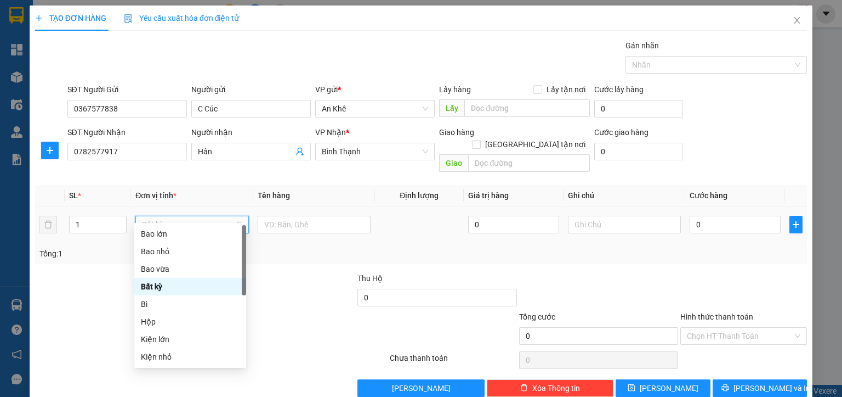
type input "b"
drag, startPoint x: 165, startPoint y: 270, endPoint x: 188, endPoint y: 264, distance: 24.2
click at [165, 269] on div "Bao vừa" at bounding box center [190, 269] width 99 height 12
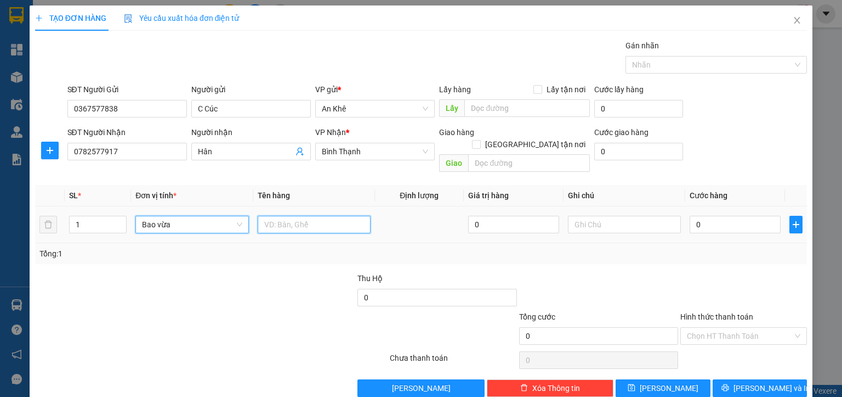
click at [290, 216] on input "text" at bounding box center [314, 225] width 113 height 18
type input "bánh tráng"
click at [713, 216] on input "0" at bounding box center [735, 225] width 91 height 18
type input "5"
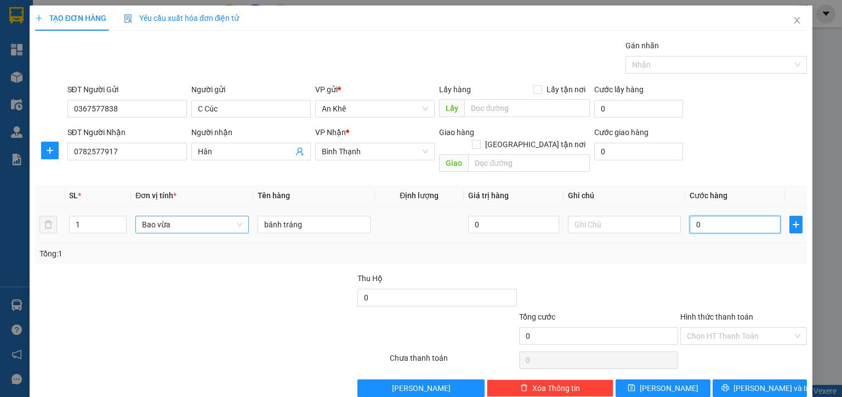
type input "5"
type input "50"
type input "500"
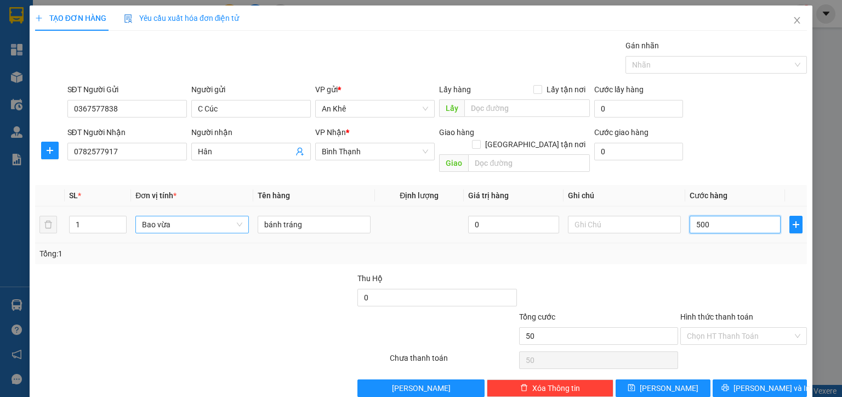
type input "500"
type input "5.000"
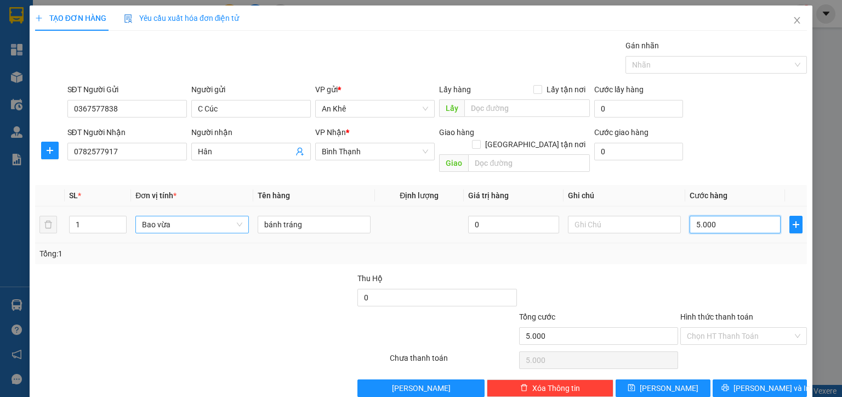
type input "50.000"
click at [756, 382] on span "[PERSON_NAME] và In" at bounding box center [772, 388] width 77 height 12
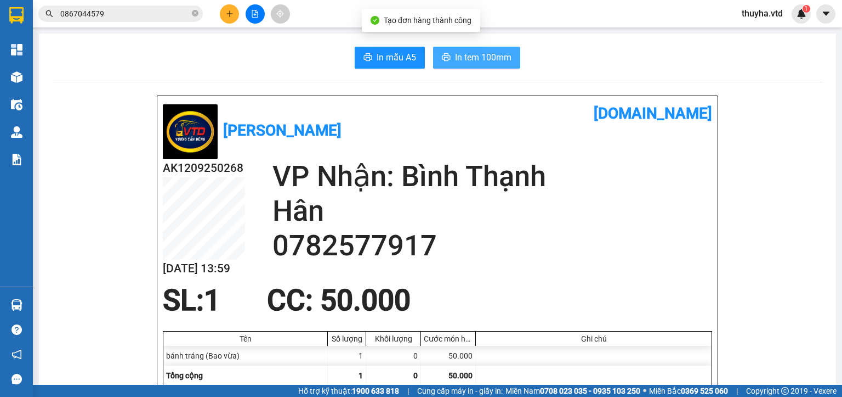
click at [463, 62] on span "In tem 100mm" at bounding box center [483, 57] width 56 height 14
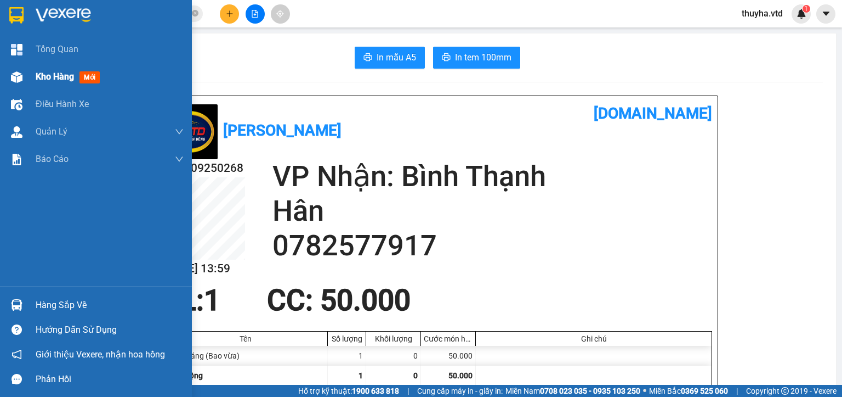
click at [20, 80] on img at bounding box center [17, 77] width 12 height 12
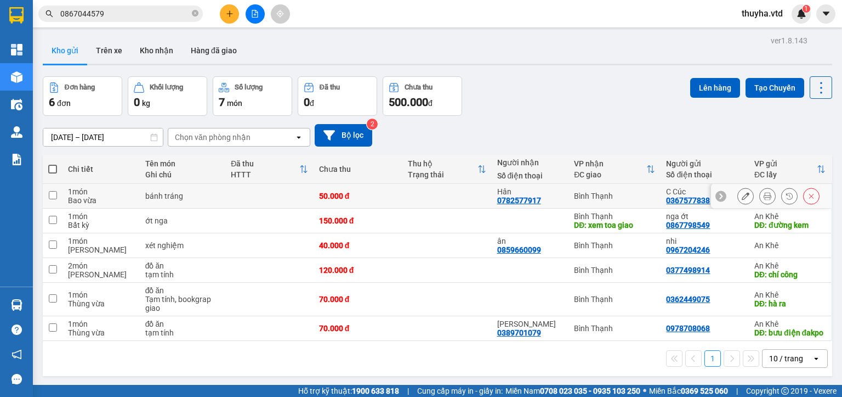
drag, startPoint x: 513, startPoint y: 198, endPoint x: 496, endPoint y: 201, distance: 17.2
drag, startPoint x: 496, startPoint y: 201, endPoint x: 480, endPoint y: 209, distance: 17.9
click at [471, 214] on td at bounding box center [447, 220] width 89 height 25
checkbox input "true"
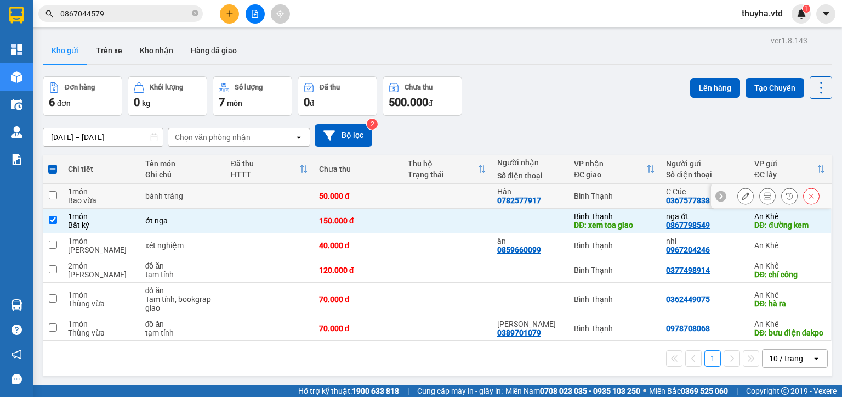
click at [504, 201] on div "0782577917" at bounding box center [519, 200] width 44 height 9
drag, startPoint x: 505, startPoint y: 200, endPoint x: 535, endPoint y: 204, distance: 31.0
click at [535, 204] on td "Hân 0782577917" at bounding box center [530, 196] width 77 height 25
checkbox input "true"
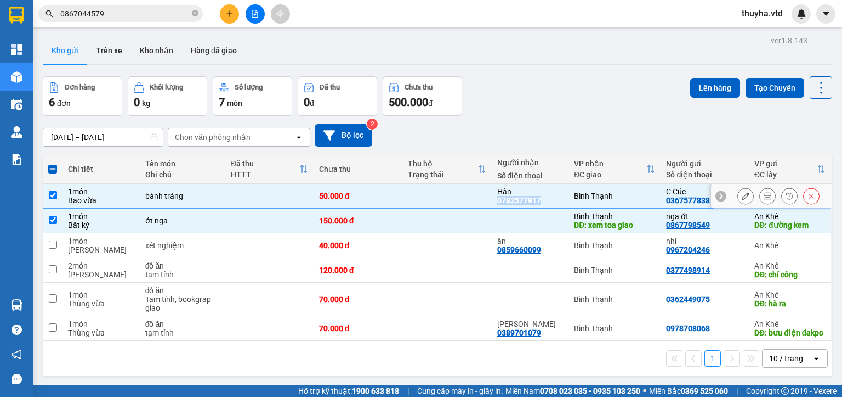
copy div "0782577917"
click at [141, 395] on div "Hỗ trợ kỹ thuật: 1900 633 818 | Cung cấp máy in - giấy in: [GEOGRAPHIC_DATA] 07…" at bounding box center [418, 390] width 837 height 12
click at [55, 167] on th at bounding box center [53, 169] width 20 height 29
click at [50, 166] on span at bounding box center [52, 169] width 9 height 9
click at [53, 163] on input "checkbox" at bounding box center [53, 163] width 0 height 0
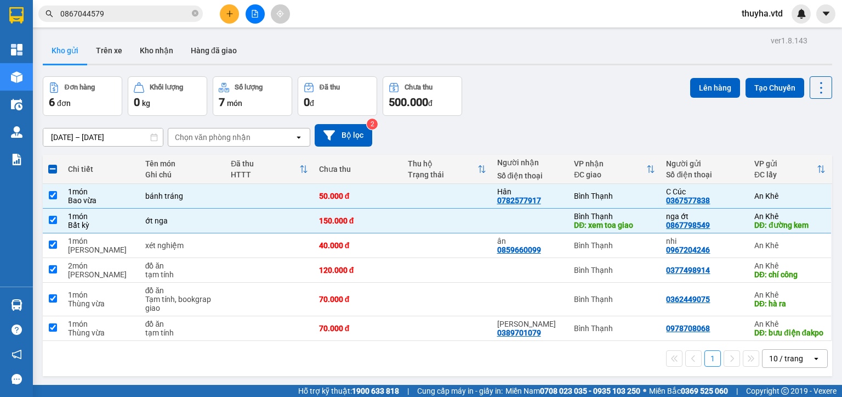
checkbox input "true"
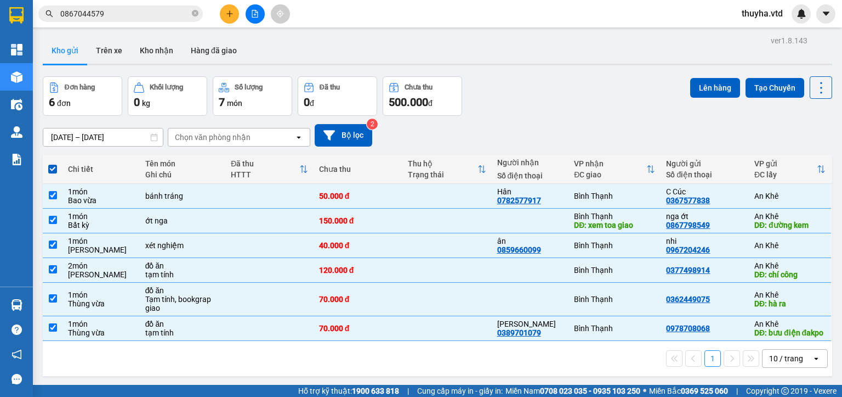
click at [50, 165] on span at bounding box center [52, 169] width 9 height 9
click at [53, 163] on input "checkbox" at bounding box center [53, 163] width 0 height 0
checkbox input "false"
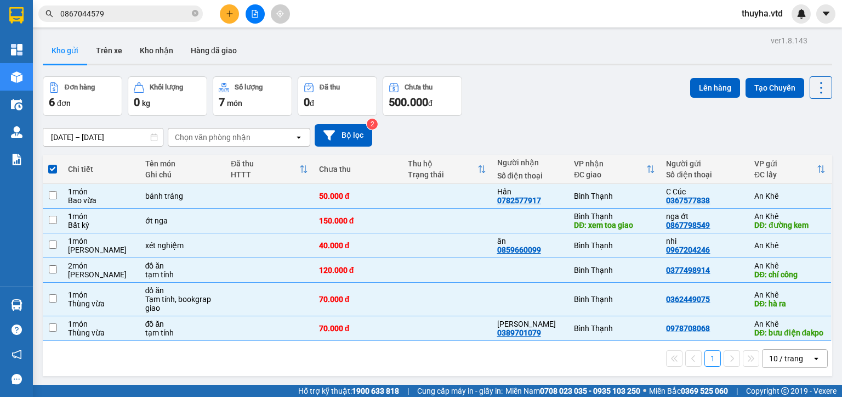
checkbox input "false"
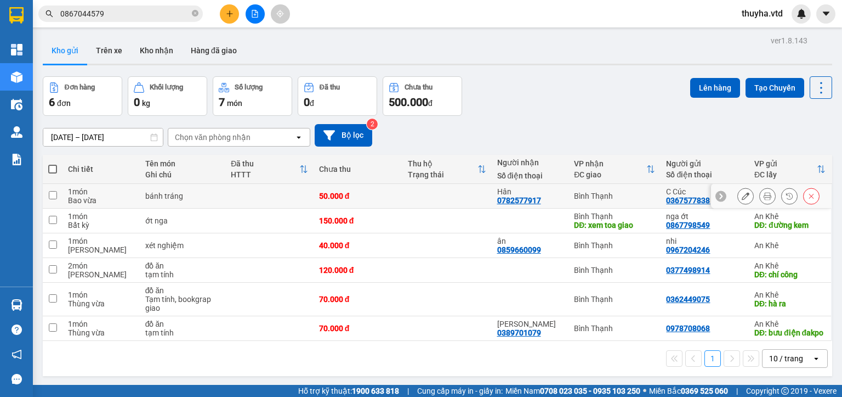
click at [808, 196] on icon at bounding box center [812, 196] width 8 height 8
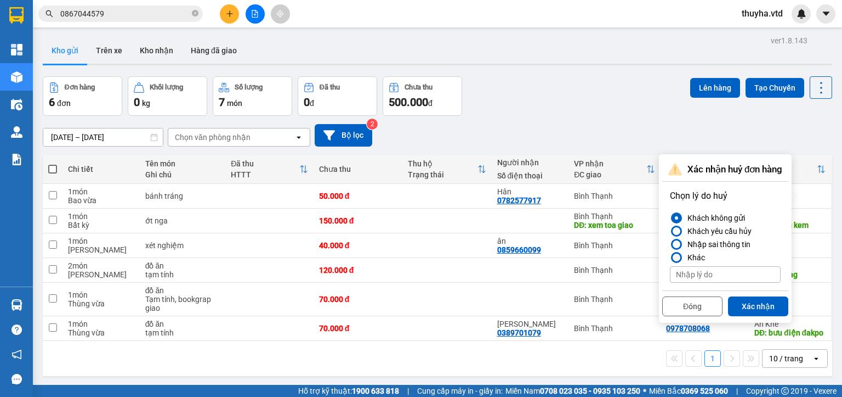
click at [702, 253] on div "Khác" at bounding box center [694, 257] width 22 height 13
click at [670, 257] on input "Khác" at bounding box center [670, 257] width 0 height 0
click at [694, 269] on input at bounding box center [725, 274] width 111 height 16
type input "bé hân"
click at [744, 304] on button "Xác nhận" at bounding box center [758, 306] width 60 height 20
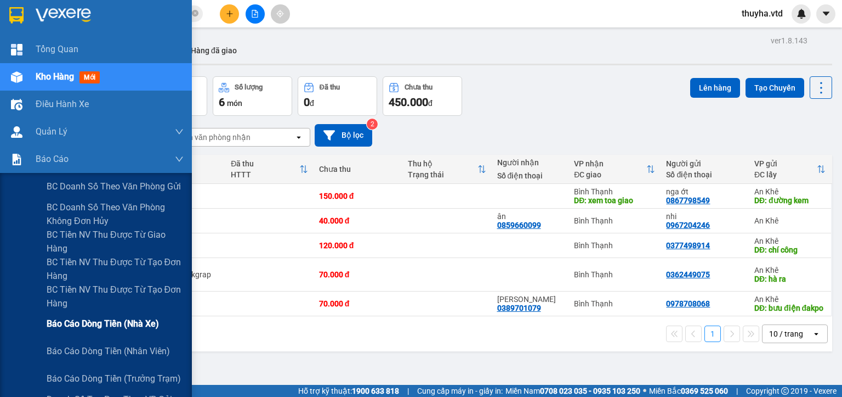
click at [115, 320] on span "Báo cáo dòng tiền (nhà xe)" at bounding box center [103, 323] width 112 height 14
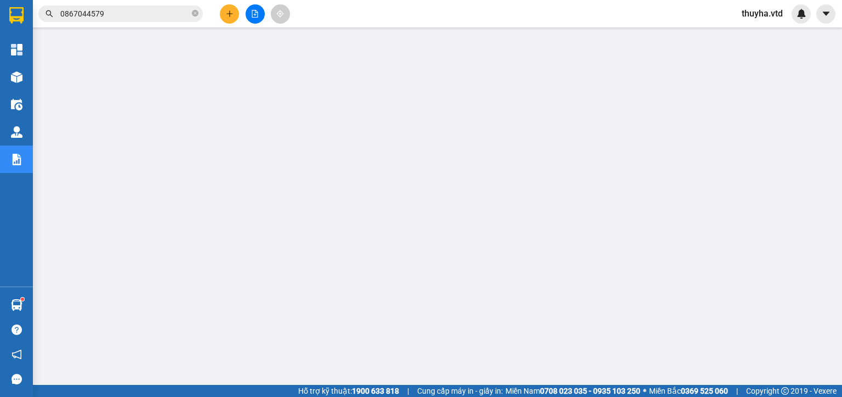
click at [252, 5] on button at bounding box center [255, 13] width 19 height 19
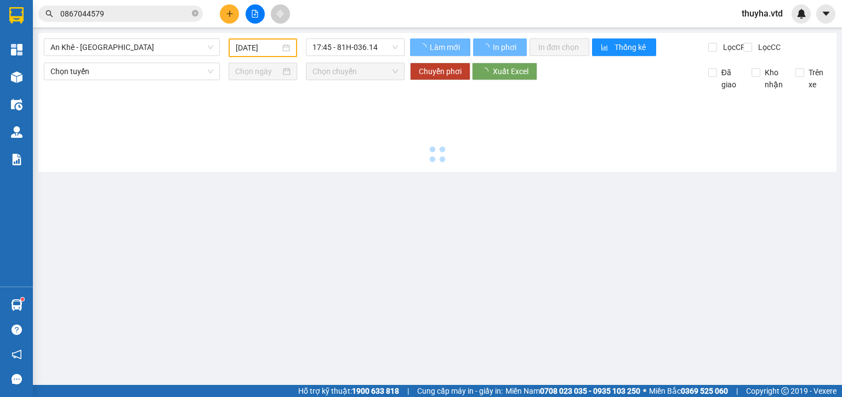
type input "[DATE]"
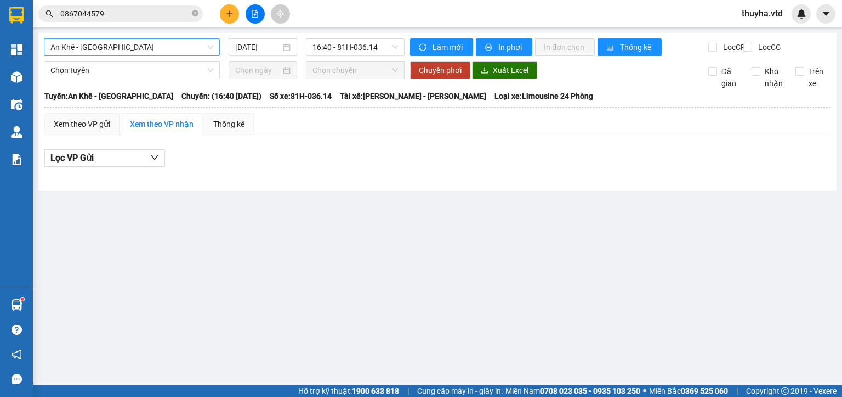
click at [77, 44] on span "An Khê - [GEOGRAPHIC_DATA]" at bounding box center [131, 47] width 163 height 16
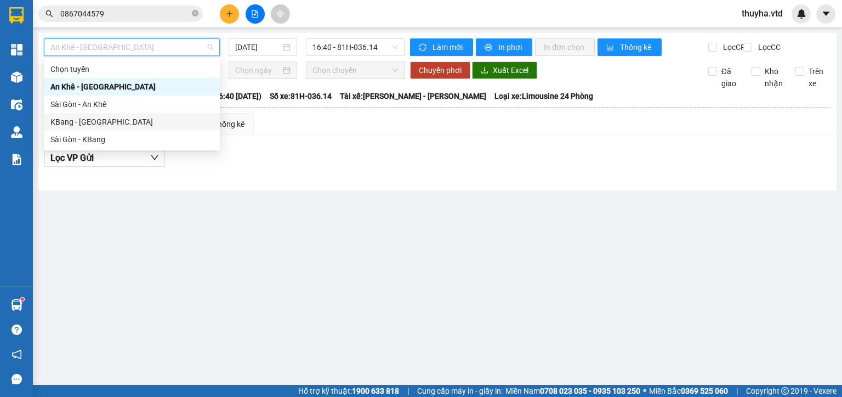
click at [66, 116] on div "KBang - [GEOGRAPHIC_DATA]" at bounding box center [131, 122] width 163 height 12
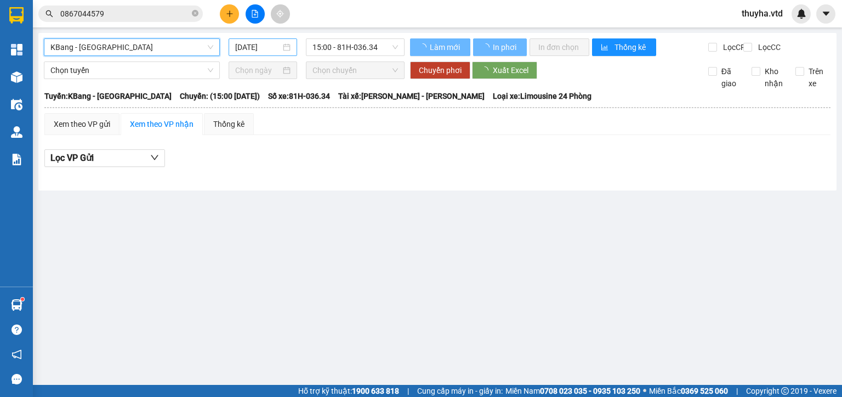
click at [256, 43] on input "[DATE]" at bounding box center [257, 47] width 45 height 12
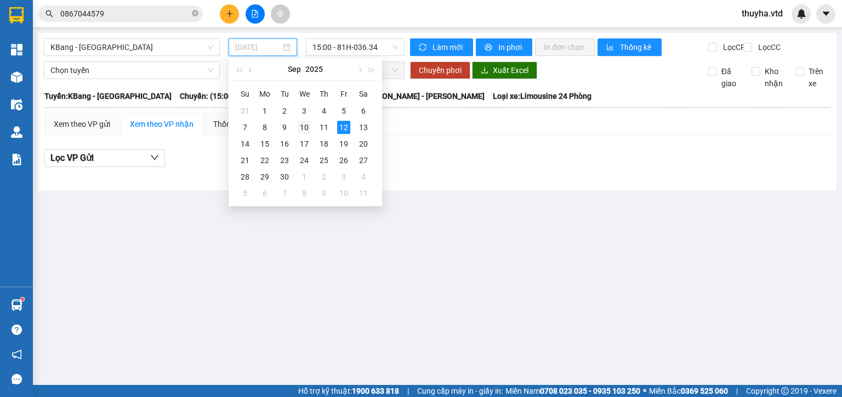
click at [304, 128] on div "10" at bounding box center [304, 127] width 13 height 13
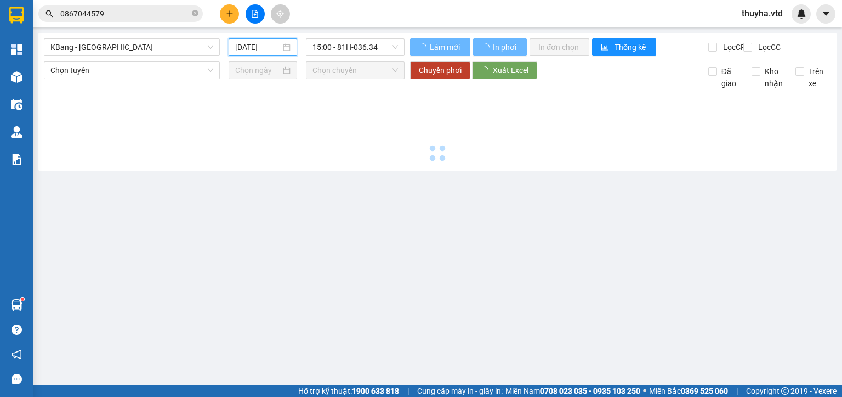
type input "[DATE]"
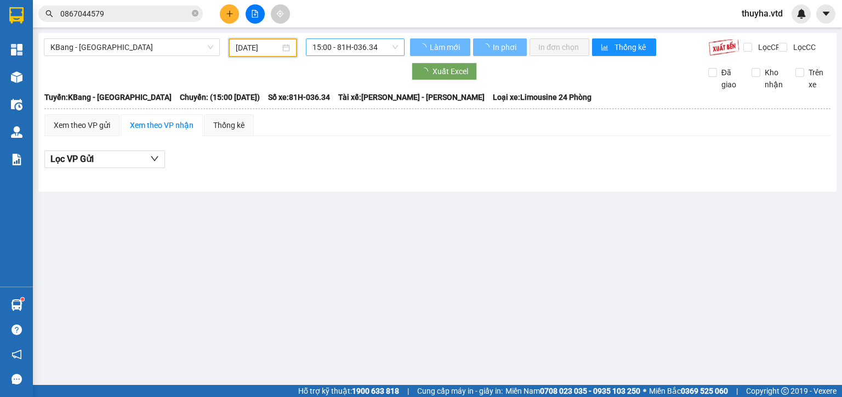
click at [349, 50] on span "15:00 - 81H-036.34" at bounding box center [356, 47] width 86 height 16
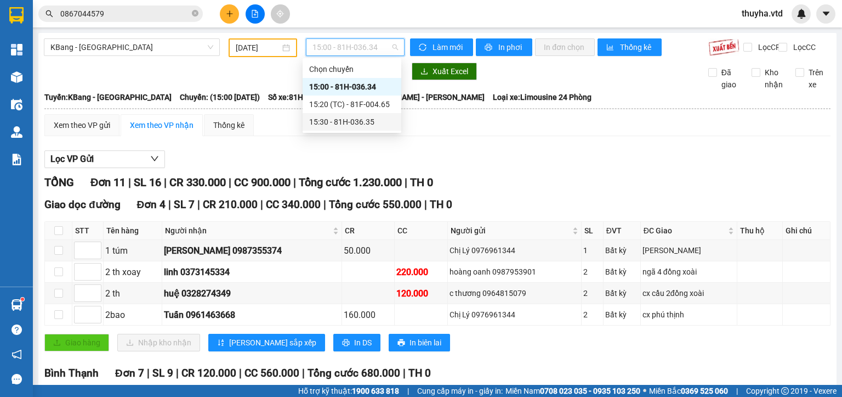
click at [366, 125] on div "15:30 - 81H-036.35" at bounding box center [352, 122] width 86 height 12
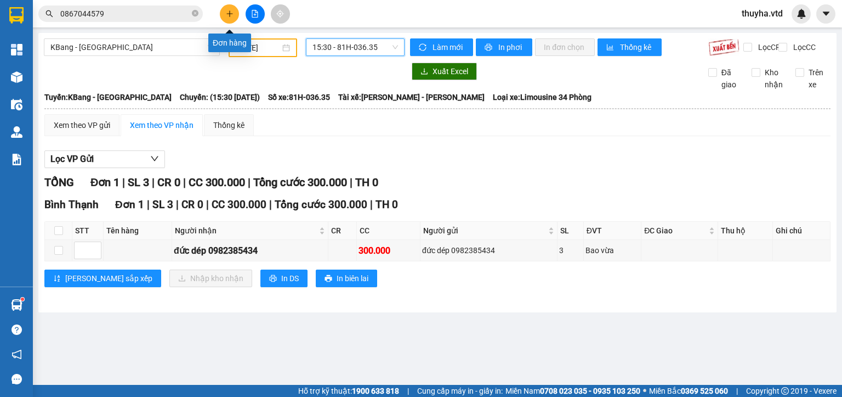
click at [228, 14] on icon "plus" at bounding box center [230, 14] width 8 height 8
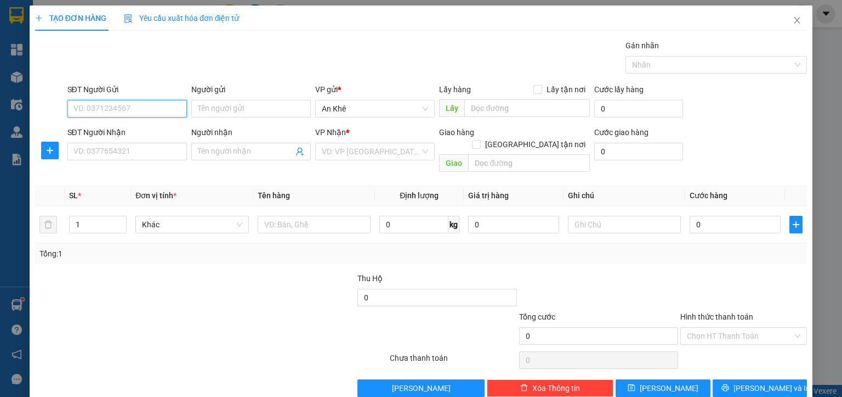
click at [129, 101] on input "SĐT Người Gửi" at bounding box center [127, 109] width 120 height 18
click at [118, 133] on div "0973851247" at bounding box center [125, 130] width 105 height 12
type input "0973851247"
type input "0769500939"
type input "0973851247"
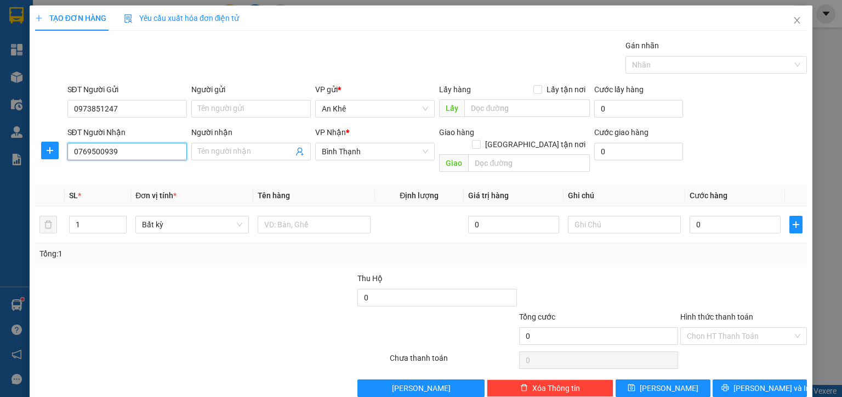
click at [118, 154] on input "0769500939" at bounding box center [127, 152] width 120 height 18
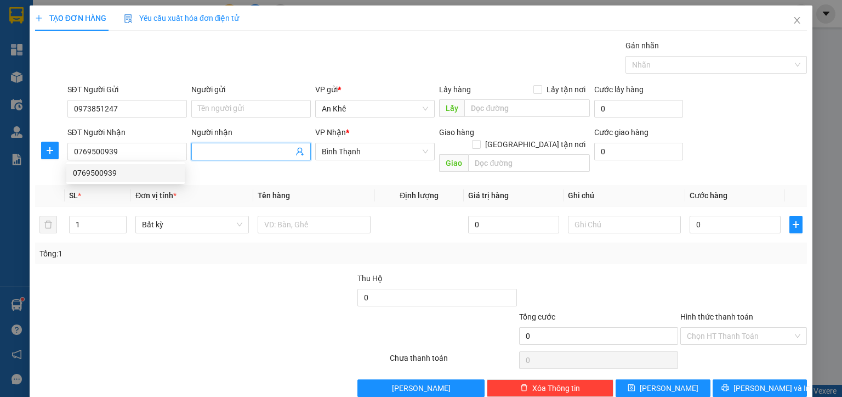
click at [206, 152] on input "Người nhận" at bounding box center [245, 151] width 95 height 12
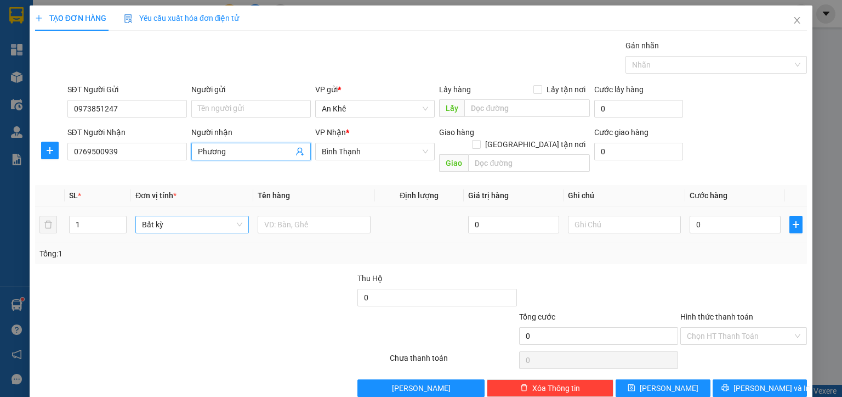
click at [171, 217] on span "Bất kỳ" at bounding box center [192, 224] width 100 height 16
type input "Phương"
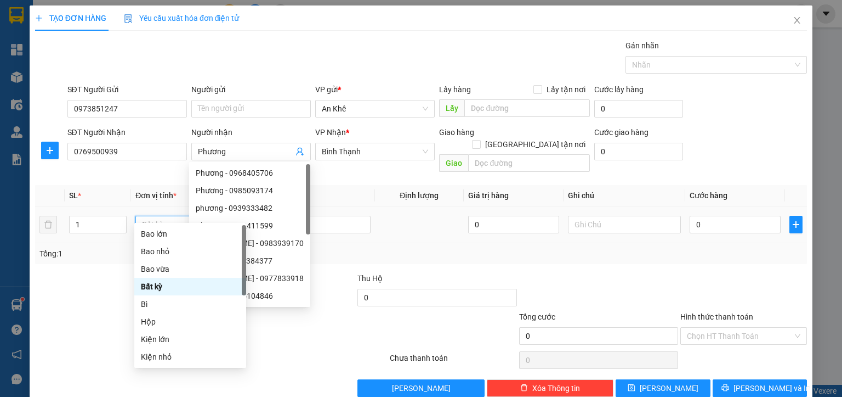
type input "th"
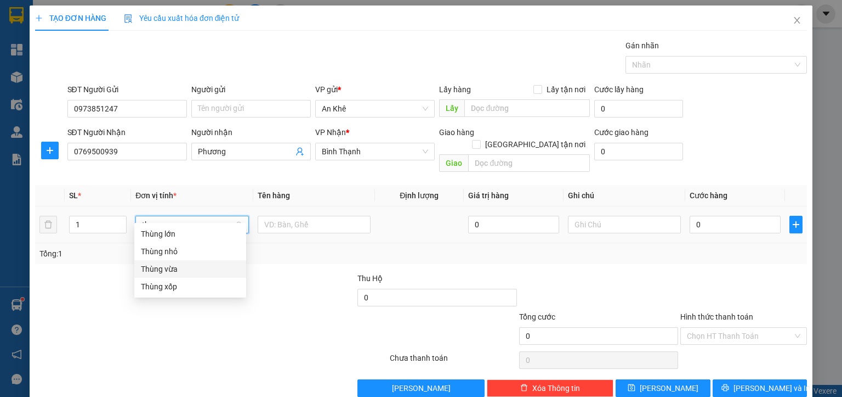
click at [171, 268] on div "Thùng vừa" at bounding box center [190, 269] width 99 height 12
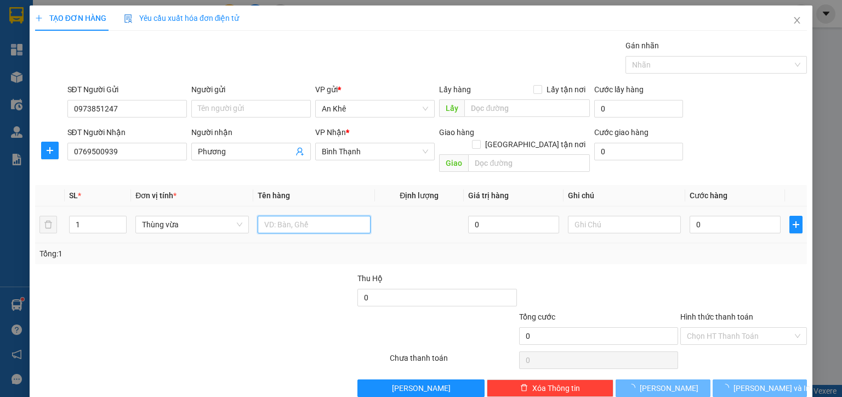
click at [265, 216] on input "text" at bounding box center [314, 225] width 113 height 18
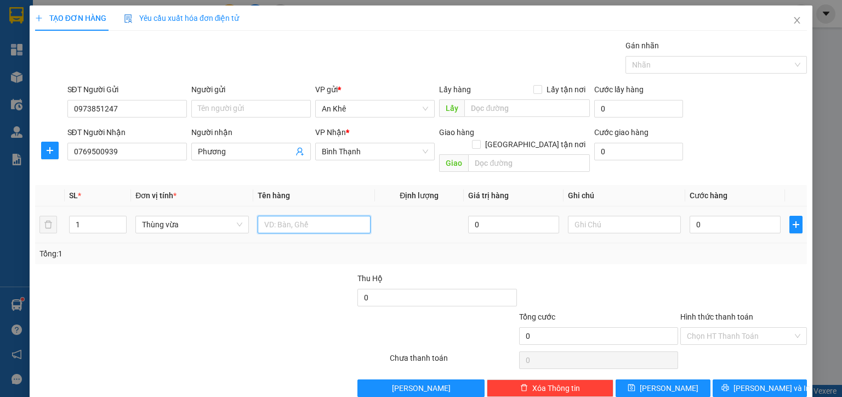
type input "d"
type input "đồ ăn"
click at [700, 216] on input "0" at bounding box center [735, 225] width 91 height 18
type input "4"
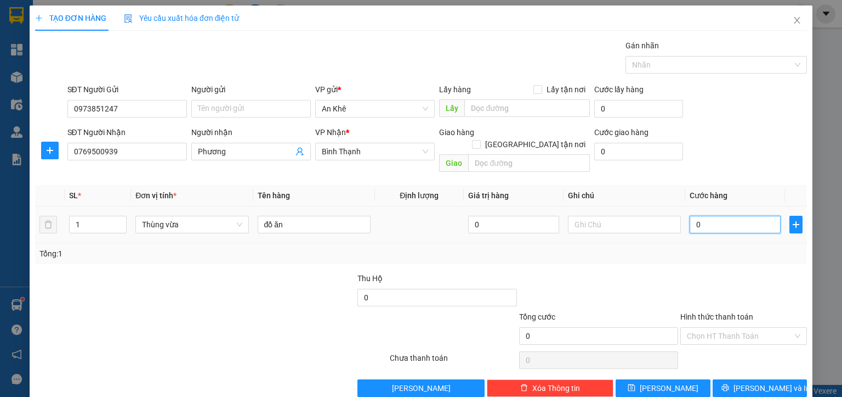
type input "4"
type input "40"
type input "400"
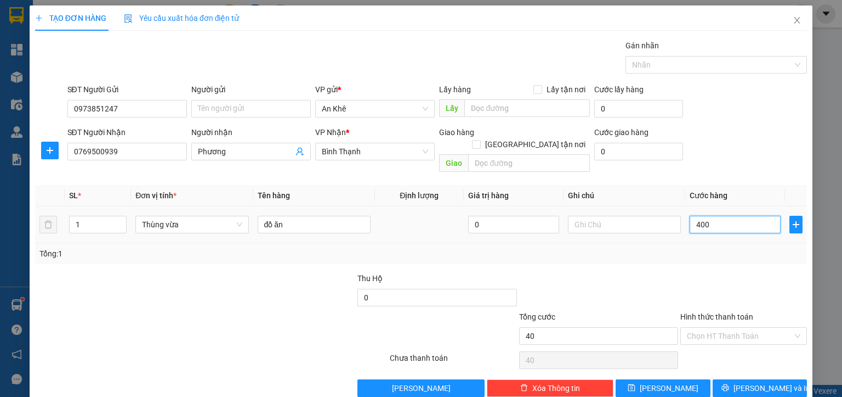
type input "400"
type input "4.000"
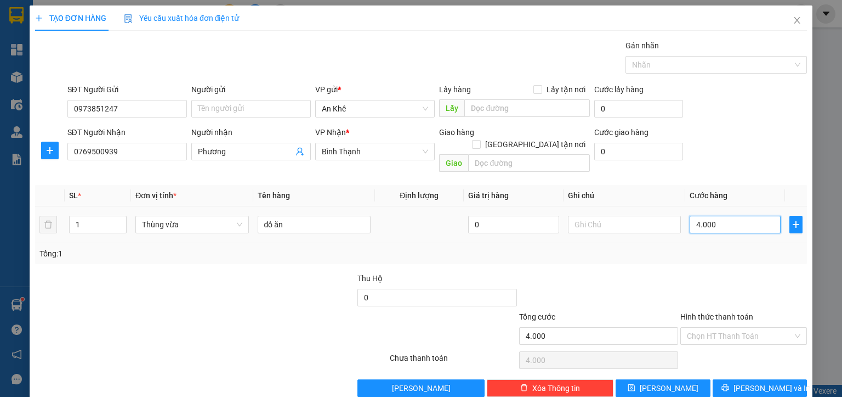
type input "40.000"
click at [708, 327] on input "Hình thức thanh toán" at bounding box center [740, 335] width 106 height 16
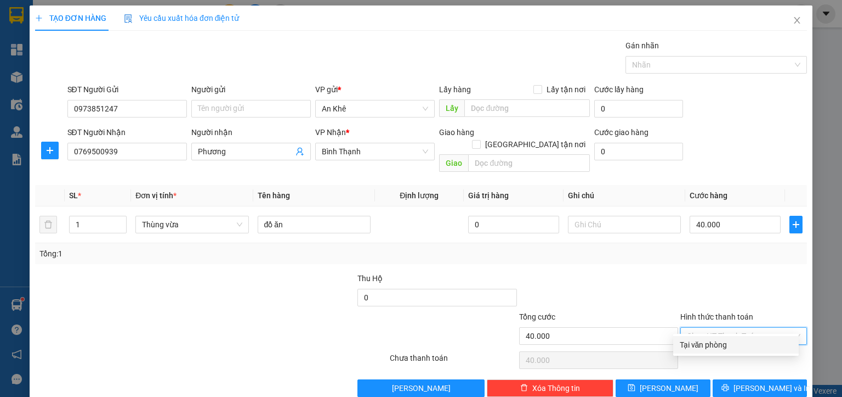
click at [712, 342] on div "Tại văn phòng" at bounding box center [736, 344] width 112 height 12
type input "0"
click at [755, 382] on span "[PERSON_NAME] và In" at bounding box center [772, 388] width 77 height 12
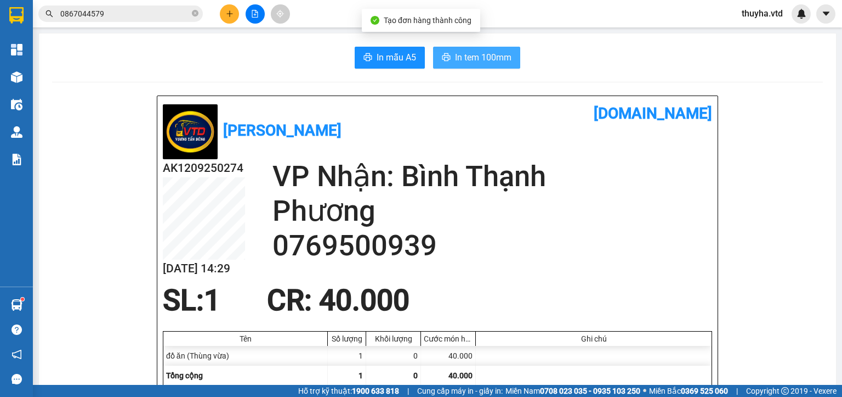
click at [466, 62] on span "In tem 100mm" at bounding box center [483, 57] width 56 height 14
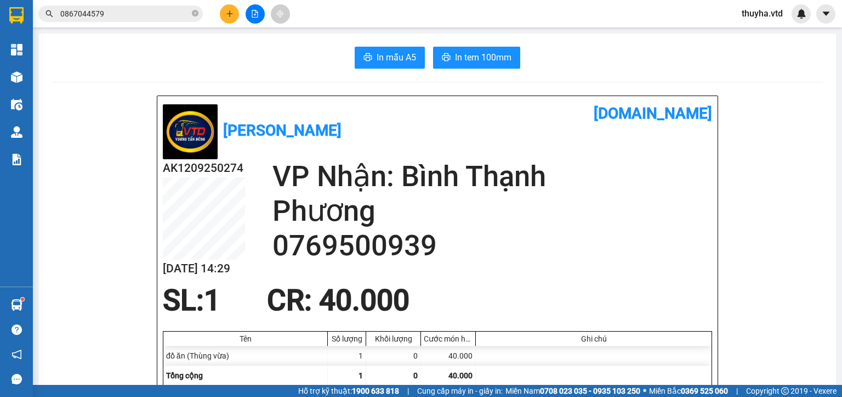
click at [229, 12] on icon "plus" at bounding box center [230, 14] width 8 height 8
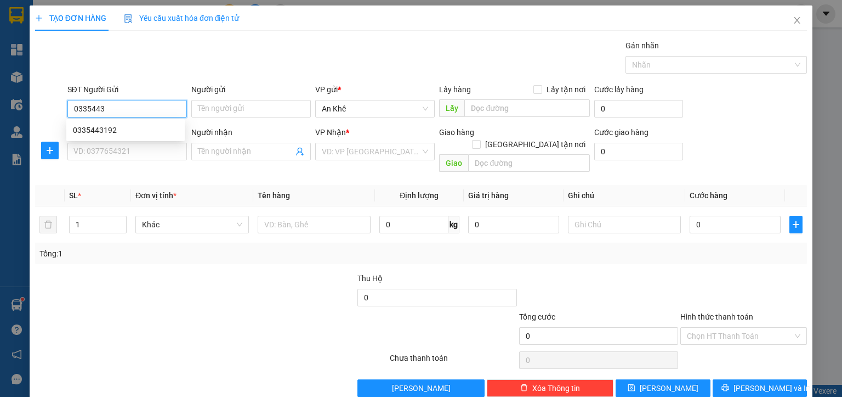
click at [128, 108] on input "0335443" at bounding box center [127, 109] width 120 height 18
click at [121, 135] on div "0335443192" at bounding box center [125, 130] width 105 height 12
type input "0335443192"
type input "đông tr sơn"
type input "0335443192"
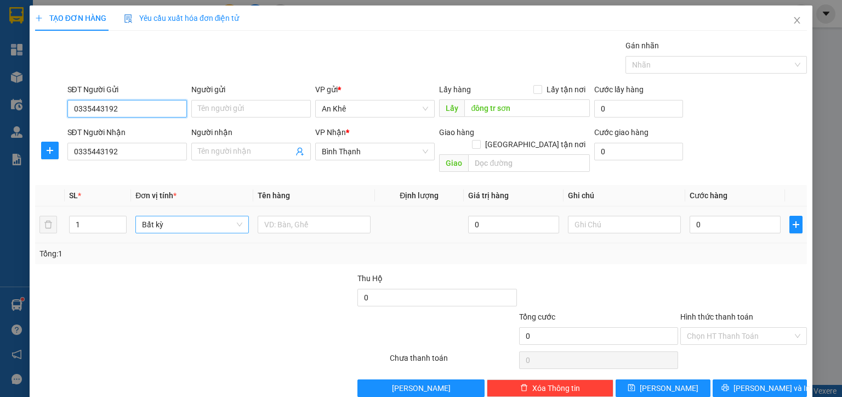
click at [163, 216] on span "Bất kỳ" at bounding box center [192, 224] width 100 height 16
type input "0335443192"
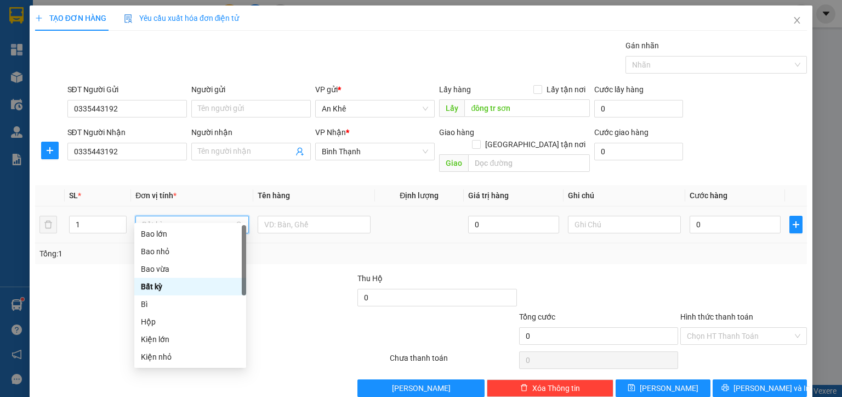
type input "b"
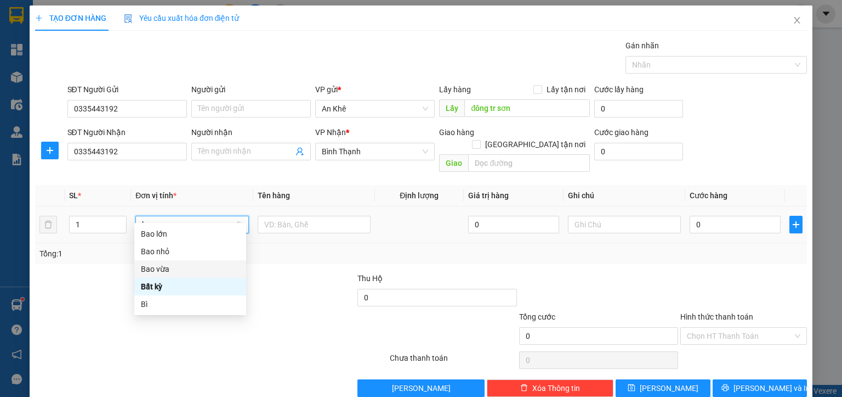
click at [182, 269] on div "Bao vừa" at bounding box center [190, 269] width 99 height 12
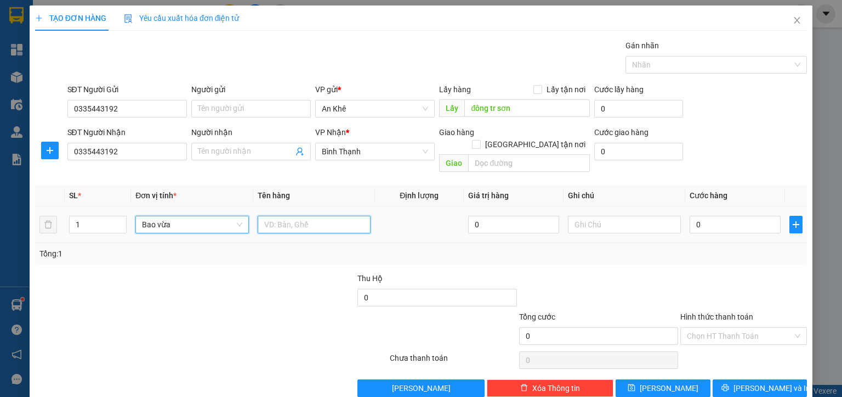
click at [264, 218] on input "text" at bounding box center [314, 225] width 113 height 18
type input "măng"
click at [717, 216] on input "0" at bounding box center [735, 225] width 91 height 18
type input "1"
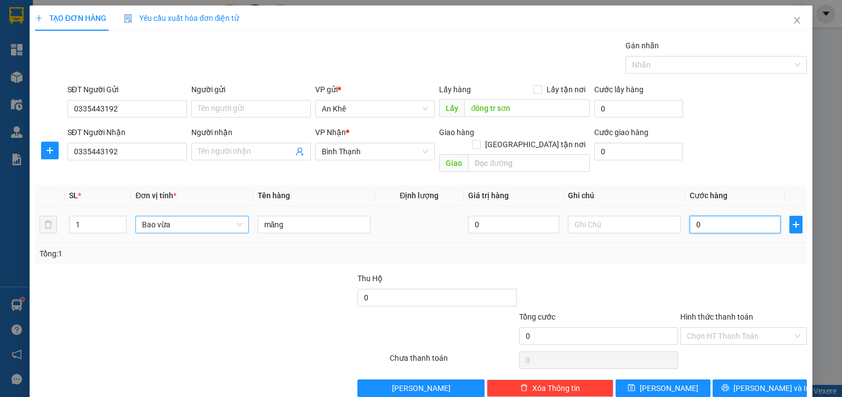
type input "1"
type input "10"
type input "100"
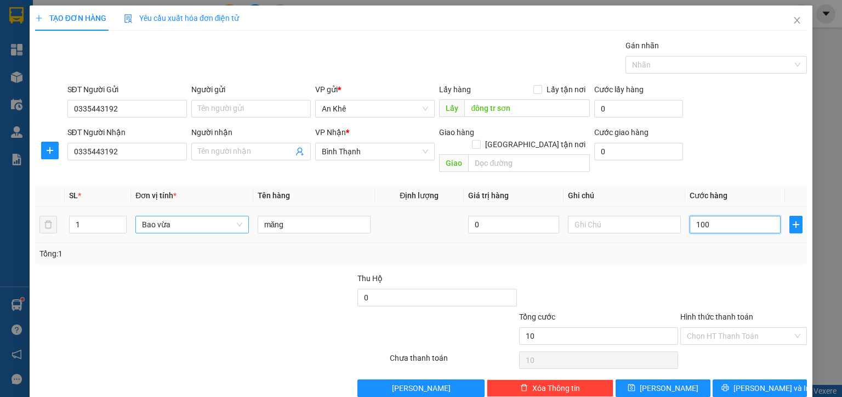
type input "100"
type input "1.000"
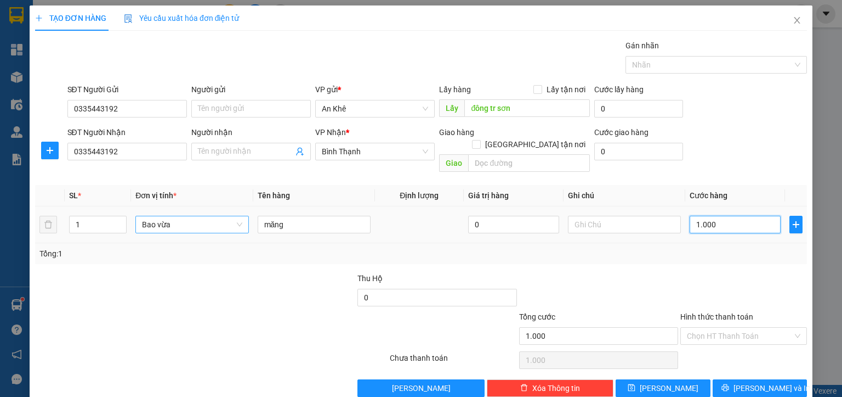
type input "10.000"
type input "100.000"
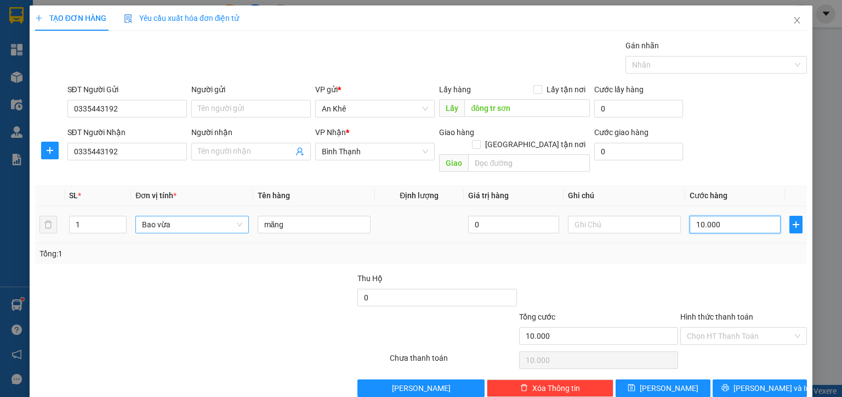
type input "100.000"
click at [659, 382] on span "[PERSON_NAME]" at bounding box center [669, 388] width 59 height 12
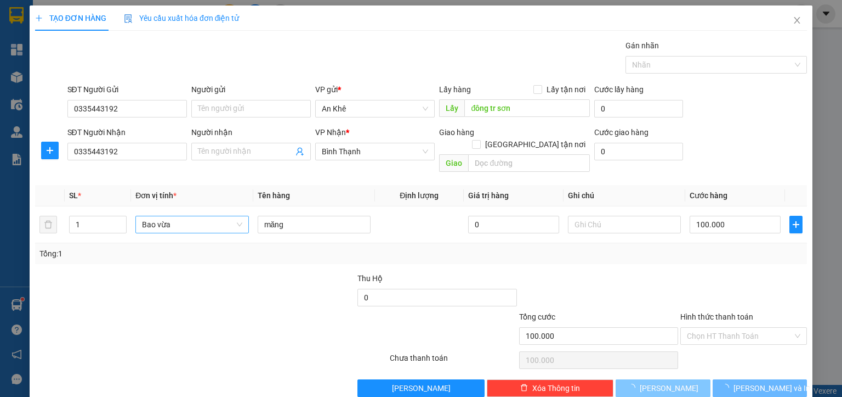
type input "0"
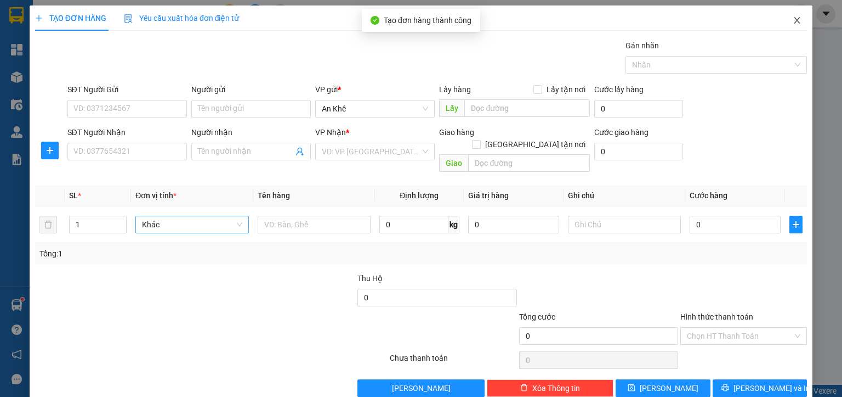
click at [793, 21] on icon "close" at bounding box center [797, 20] width 9 height 9
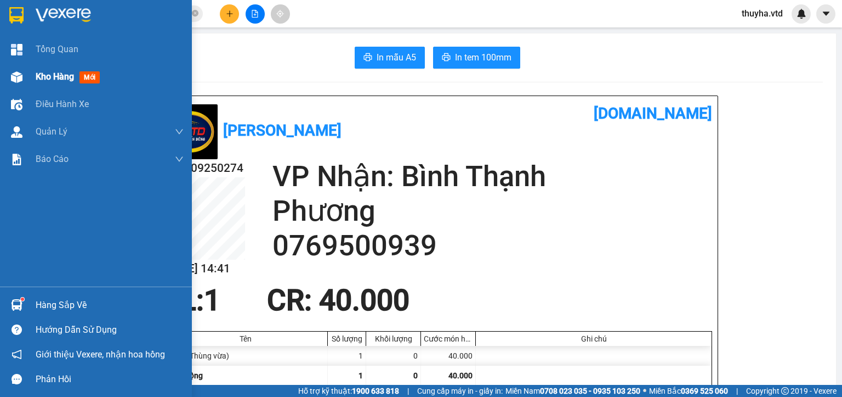
click at [11, 76] on img at bounding box center [17, 77] width 12 height 12
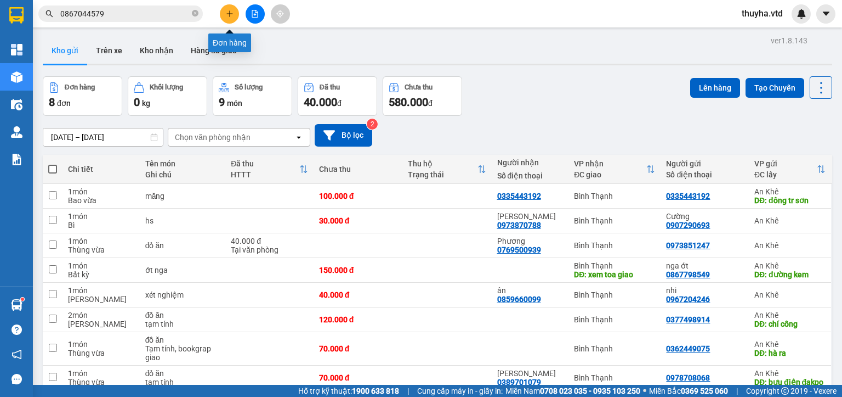
click at [226, 14] on icon "plus" at bounding box center [230, 14] width 8 height 8
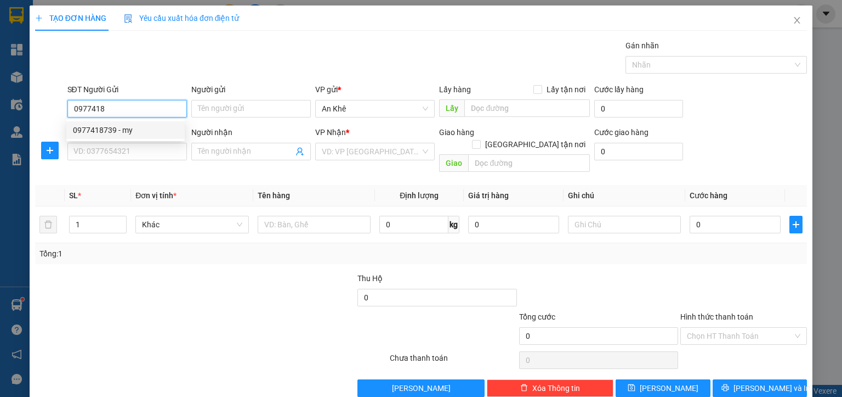
click at [118, 128] on div "0977418739 - my" at bounding box center [125, 130] width 105 height 12
type input "0977418739"
type input "my"
type input "0774875555"
type input "Chi"
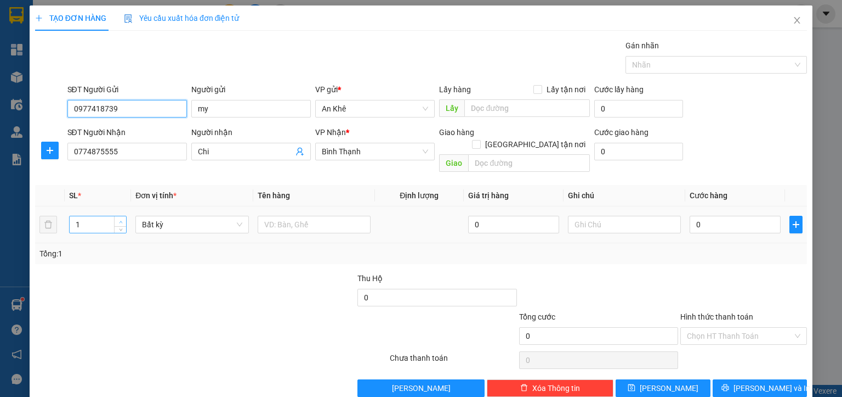
type input "0977418739"
type input "2"
click at [120, 220] on icon "up" at bounding box center [121, 222] width 4 height 4
click at [147, 216] on span "Bất kỳ" at bounding box center [192, 224] width 100 height 16
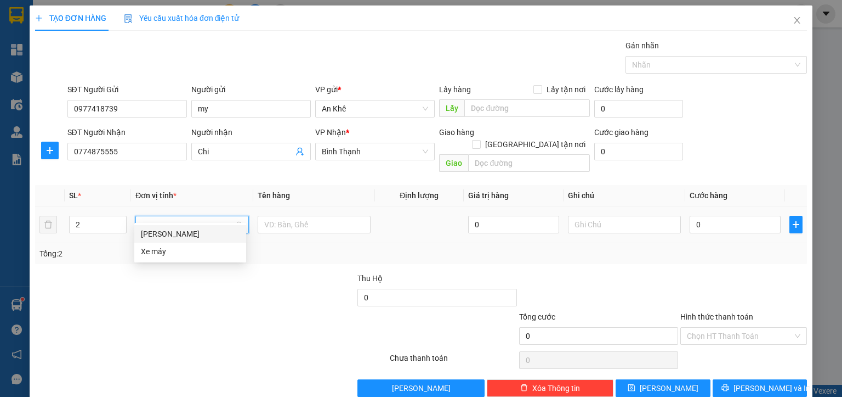
type input "m"
click at [145, 228] on div "[PERSON_NAME]" at bounding box center [190, 234] width 99 height 12
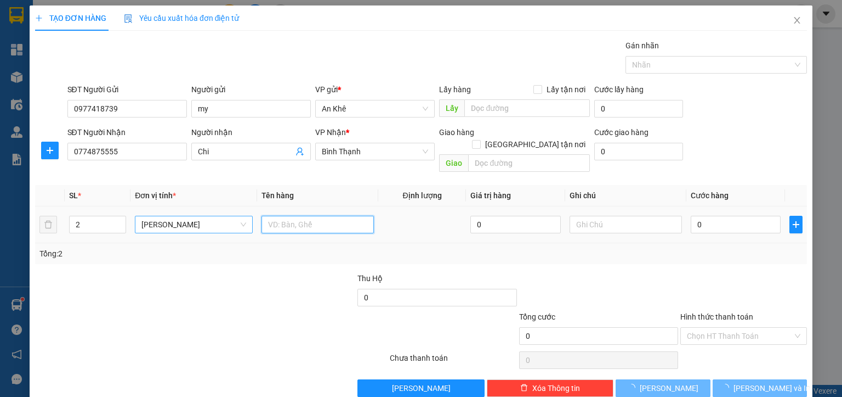
click at [267, 218] on input "text" at bounding box center [318, 225] width 112 height 18
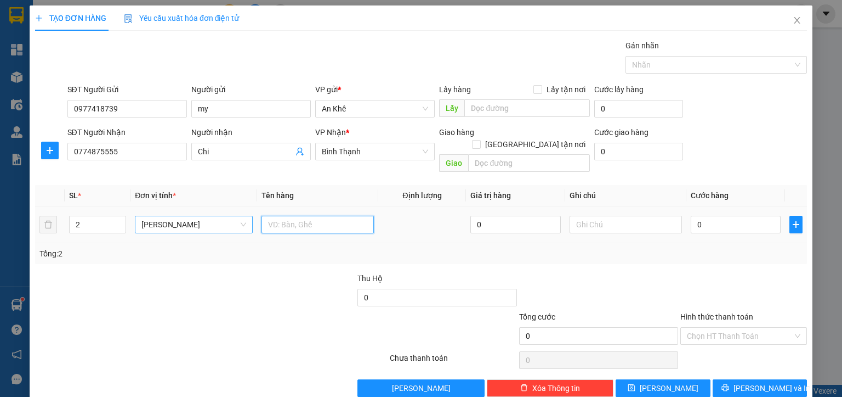
type input "d"
type input "đồ ăn"
drag, startPoint x: 755, startPoint y: 212, endPoint x: 751, endPoint y: 207, distance: 5.9
click at [754, 216] on input "0" at bounding box center [736, 225] width 90 height 18
type input "6"
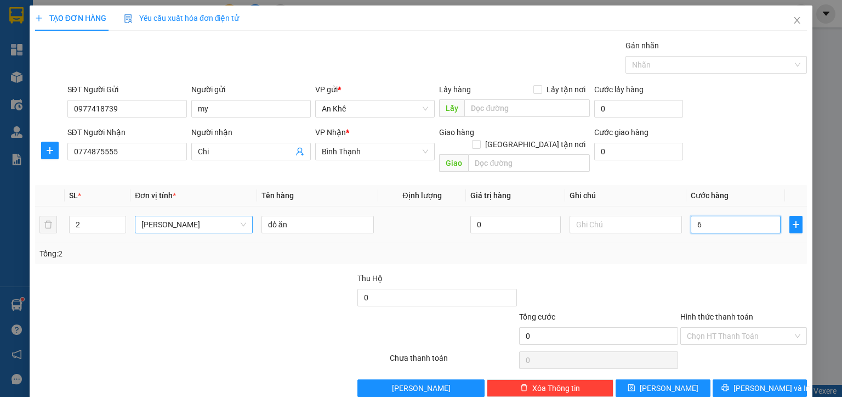
type input "6"
click at [737, 379] on button "[PERSON_NAME] và In" at bounding box center [760, 388] width 95 height 18
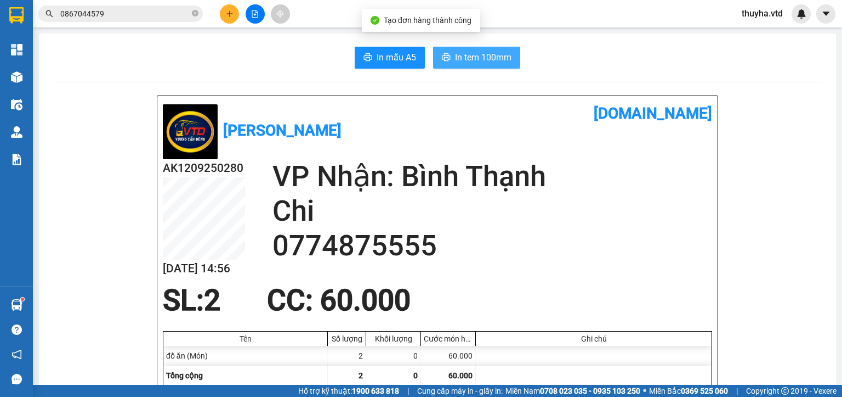
click at [506, 60] on span "In tem 100mm" at bounding box center [483, 57] width 56 height 14
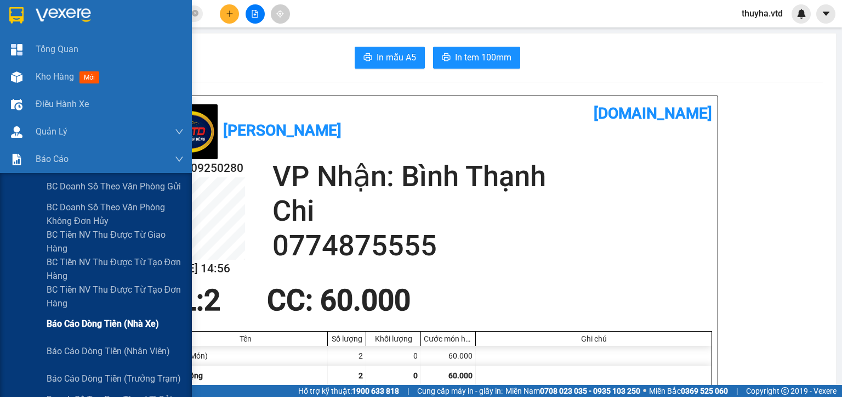
click at [105, 324] on span "Báo cáo dòng tiền (nhà xe)" at bounding box center [103, 323] width 112 height 14
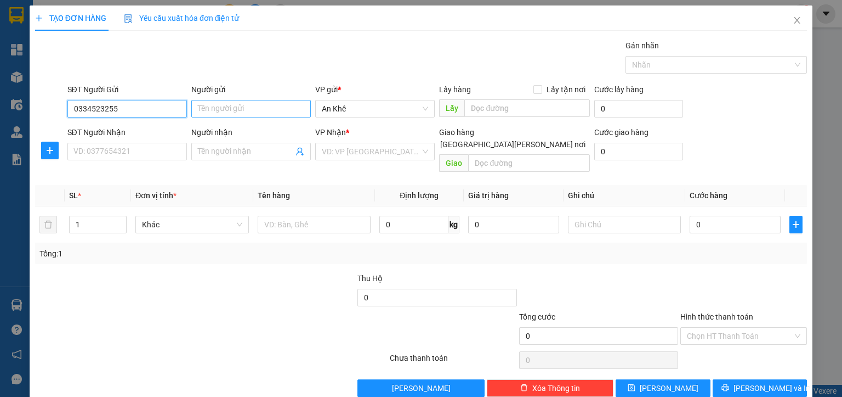
type input "0334523255"
click at [233, 106] on input "Người gửi" at bounding box center [251, 109] width 120 height 18
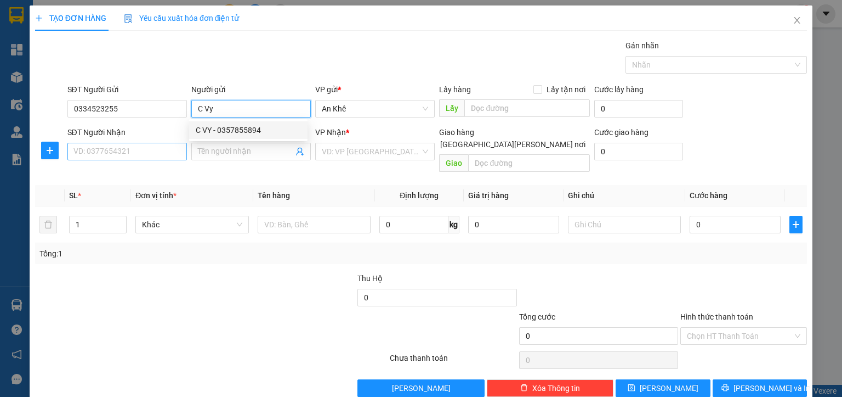
type input "C Vy"
click at [112, 155] on input "SĐT Người Nhận" at bounding box center [127, 152] width 120 height 18
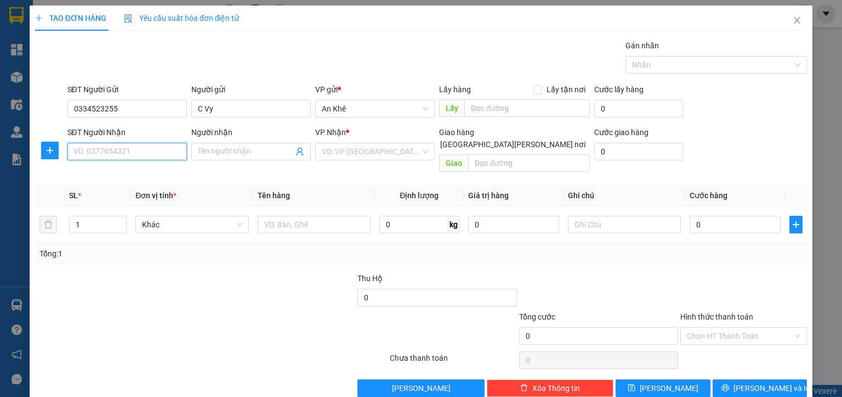
click at [129, 153] on input "SĐT Người Nhận" at bounding box center [127, 152] width 120 height 18
type input "0344722975"
click at [226, 155] on input "Người nhận" at bounding box center [245, 151] width 95 height 12
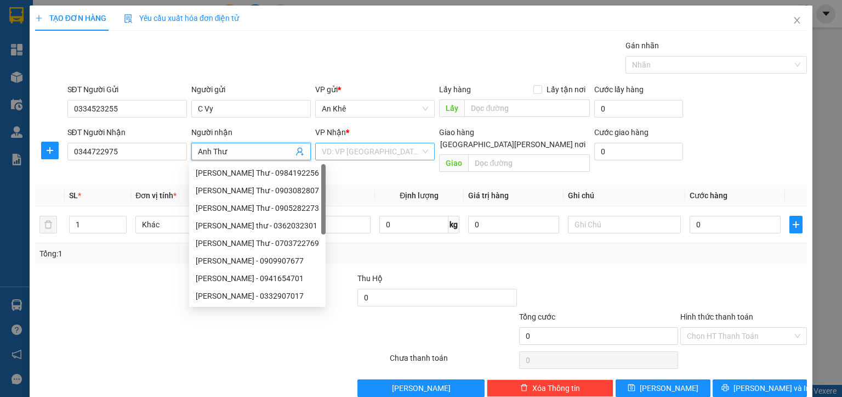
type input "Anh Thư"
click at [330, 150] on input "search" at bounding box center [371, 151] width 99 height 16
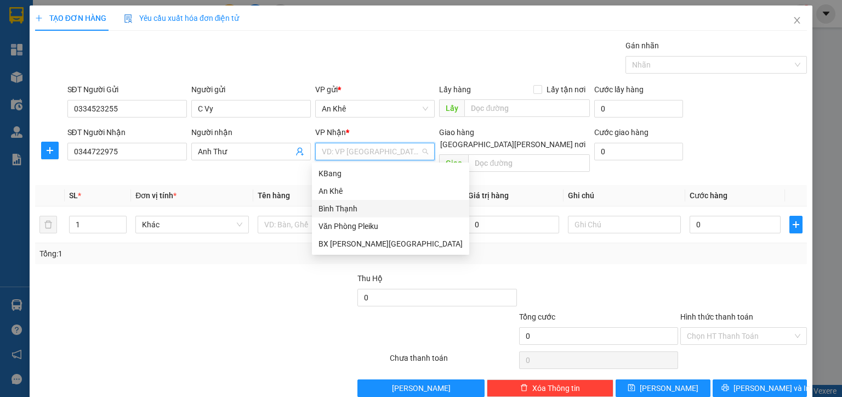
click at [359, 210] on div "Bình Thạnh" at bounding box center [391, 208] width 144 height 12
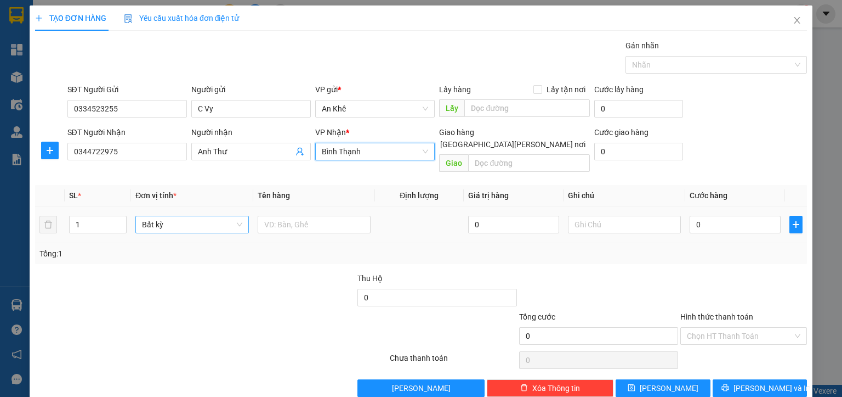
click at [196, 216] on span "Bất kỳ" at bounding box center [192, 224] width 100 height 16
type input "x"
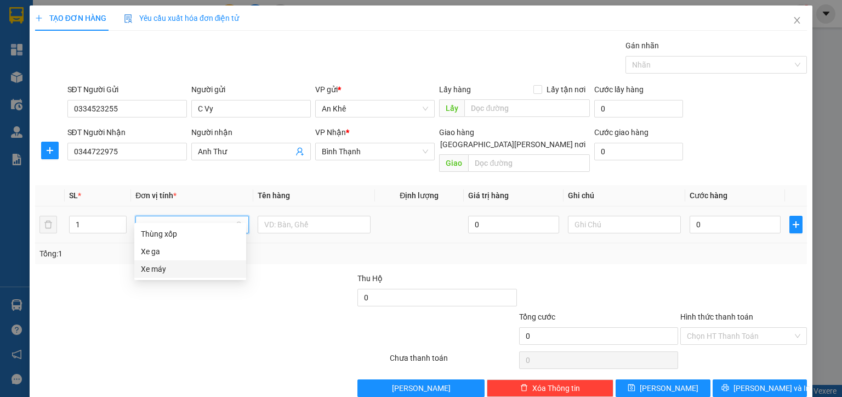
drag, startPoint x: 156, startPoint y: 264, endPoint x: 192, endPoint y: 251, distance: 38.0
click at [157, 265] on div "Xe máy" at bounding box center [190, 269] width 99 height 12
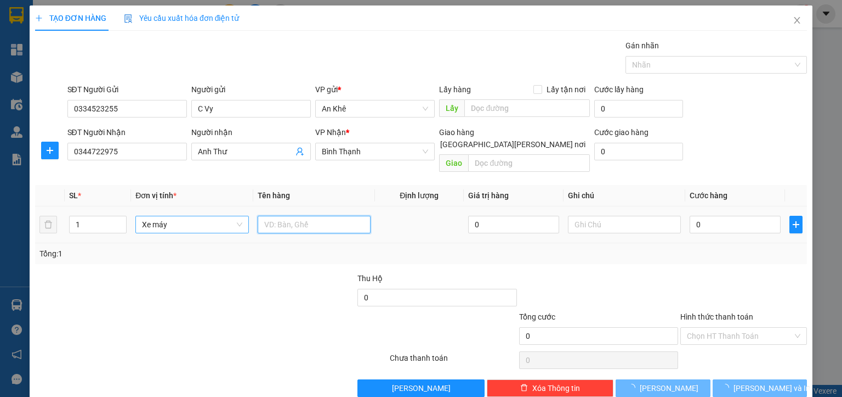
click at [282, 216] on input "text" at bounding box center [314, 225] width 113 height 18
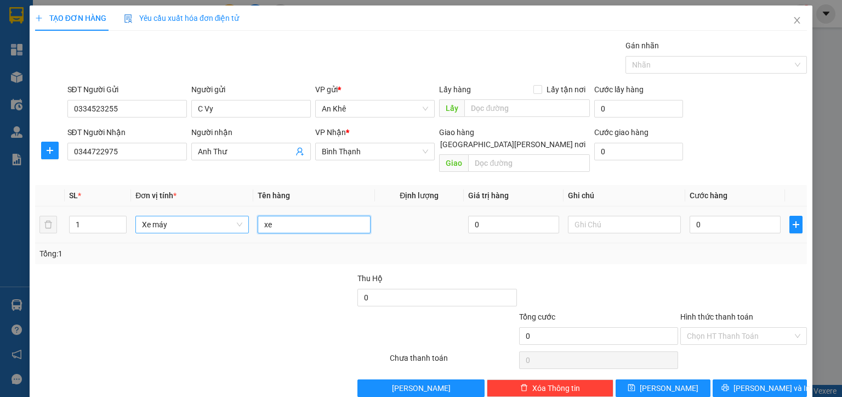
type input "x"
click at [270, 216] on input "81 76625" at bounding box center [314, 225] width 113 height 18
type input "81AA 76625"
click at [726, 217] on input "0" at bounding box center [735, 225] width 91 height 18
type input "5"
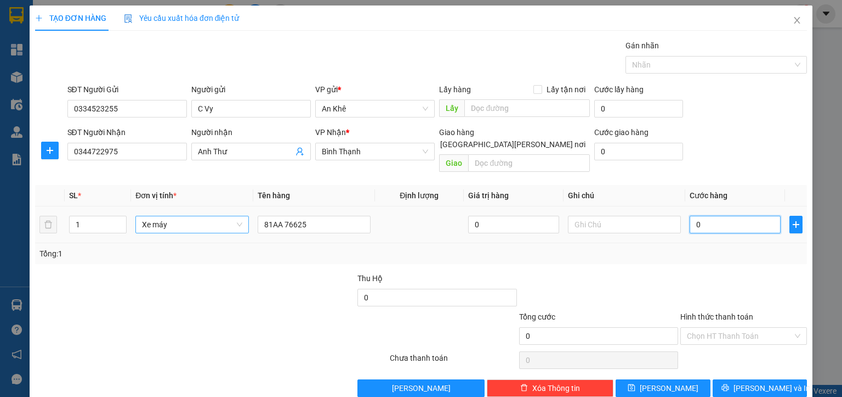
type input "5"
type input "50"
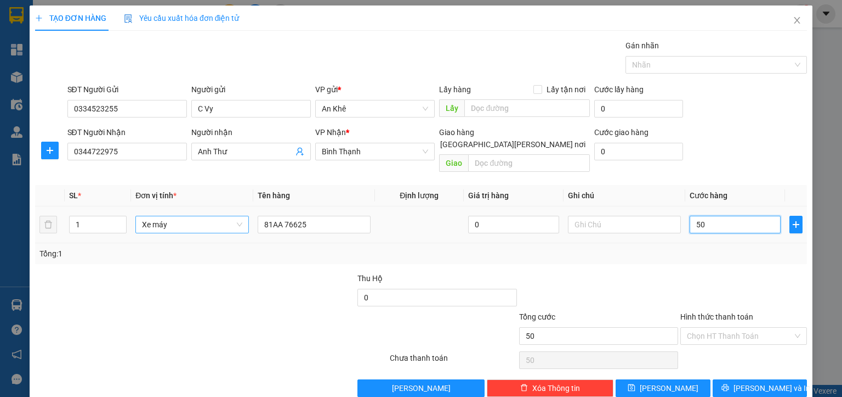
type input "500"
type input "5.000"
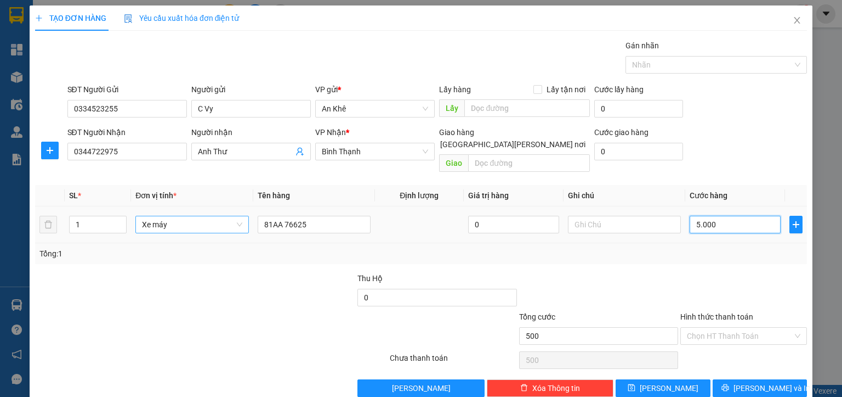
type input "5.000"
type input "50.000"
type input "500.000"
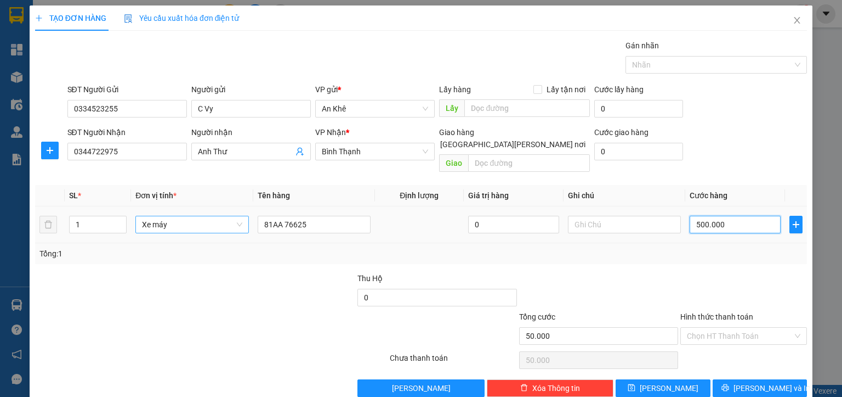
type input "500.000"
click at [720, 327] on input "Hình thức thanh toán" at bounding box center [740, 335] width 106 height 16
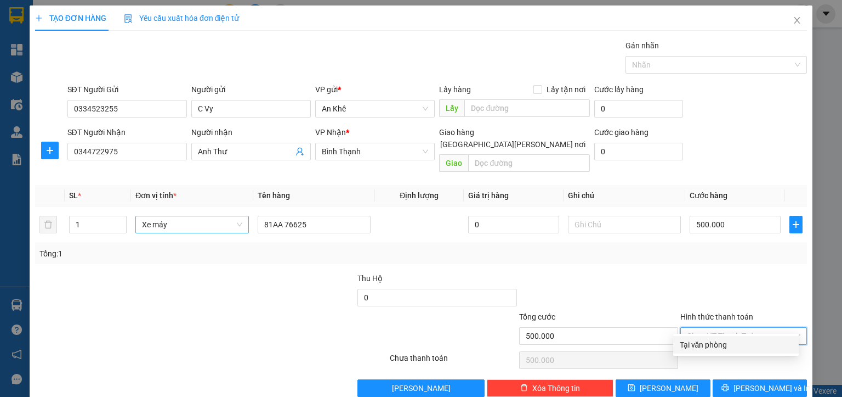
click at [705, 344] on div "Tại văn phòng" at bounding box center [736, 344] width 112 height 12
type input "0"
click at [793, 220] on span "plus" at bounding box center [796, 224] width 12 height 9
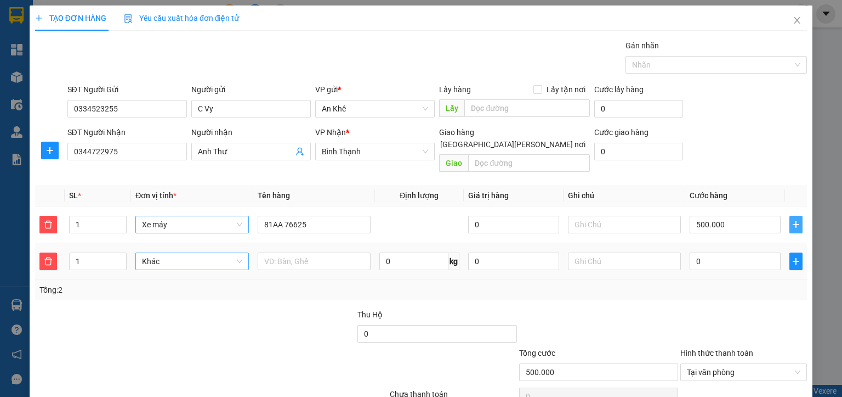
click at [165, 253] on span "Khác" at bounding box center [192, 261] width 100 height 16
type input "th"
click at [165, 290] on div "Thùng nhỏ" at bounding box center [190, 288] width 99 height 12
click at [274, 256] on input "text" at bounding box center [314, 261] width 113 height 18
type input "d"
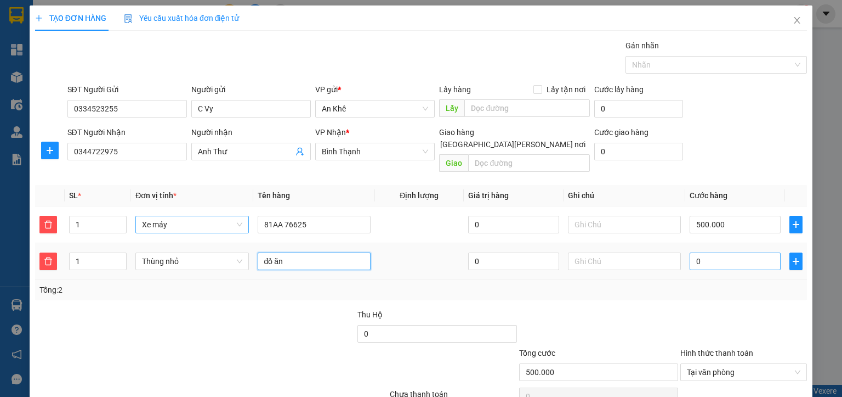
type input "đồ ăn"
click at [706, 252] on input "0" at bounding box center [735, 261] width 91 height 18
type input "5"
type input "500.005"
type input "50"
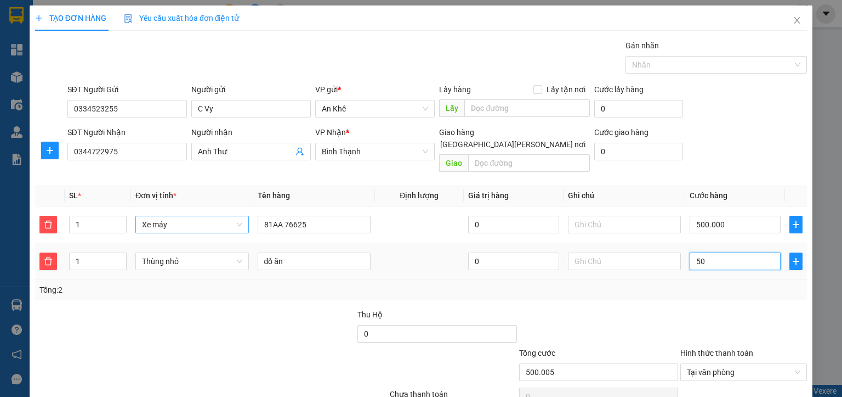
type input "500.050"
type input "500"
type input "500.500"
type input "5.000"
type input "505.000"
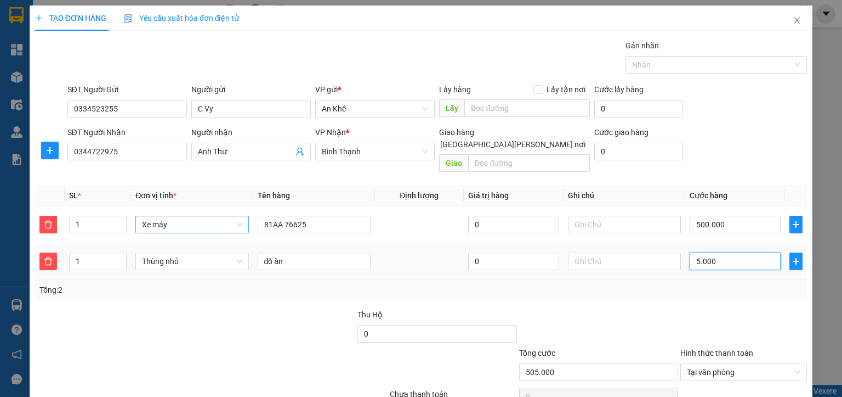
type input "50.000"
type input "550.000"
type input "50.000"
click at [708, 284] on div "Tổng: 2" at bounding box center [420, 290] width 763 height 12
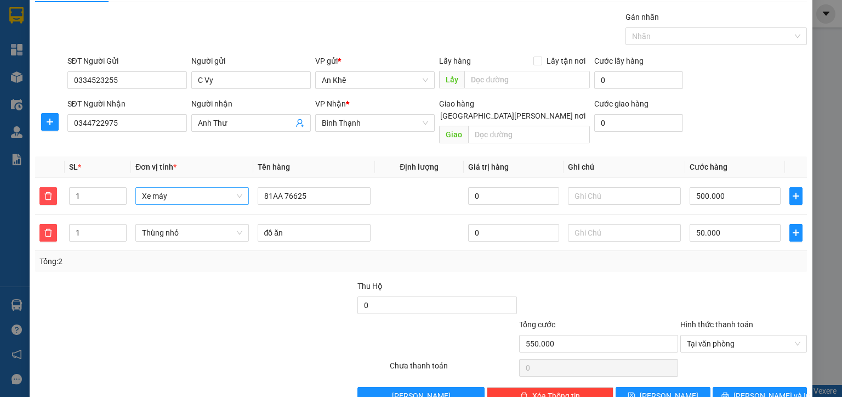
scroll to position [44, 0]
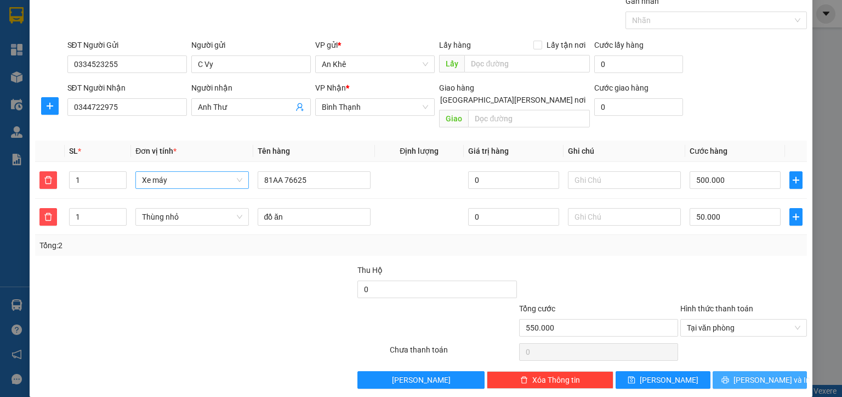
click at [748, 374] on span "[PERSON_NAME] và In" at bounding box center [772, 380] width 77 height 12
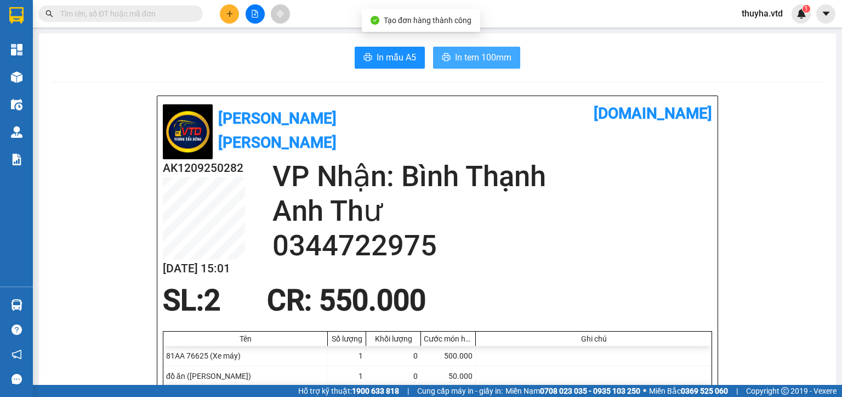
click at [468, 56] on span "In tem 100mm" at bounding box center [483, 57] width 56 height 14
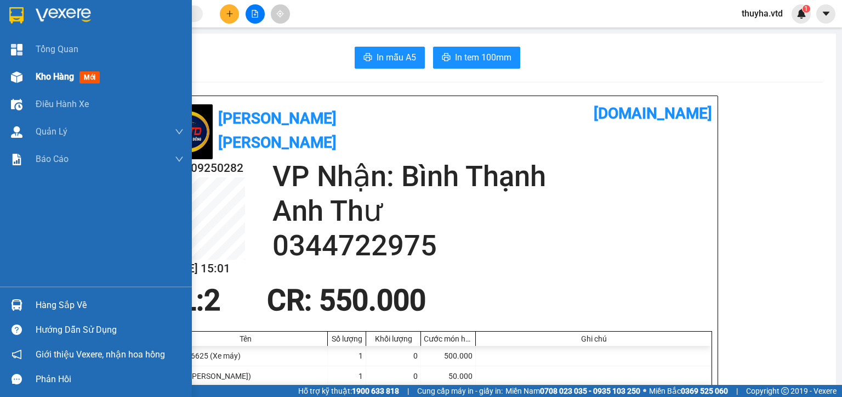
drag, startPoint x: 36, startPoint y: 66, endPoint x: 31, endPoint y: 84, distance: 18.2
click at [36, 69] on div "Kho hàng mới" at bounding box center [110, 76] width 148 height 27
click at [31, 84] on div "Kho hàng mới" at bounding box center [96, 76] width 192 height 27
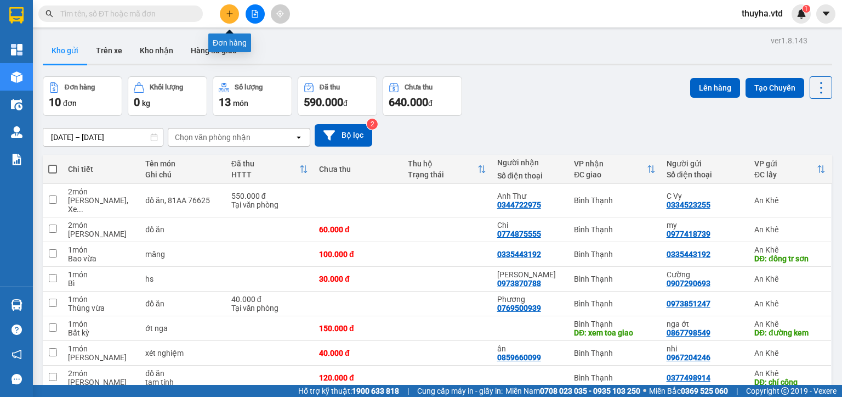
click at [228, 15] on icon "plus" at bounding box center [230, 14] width 8 height 8
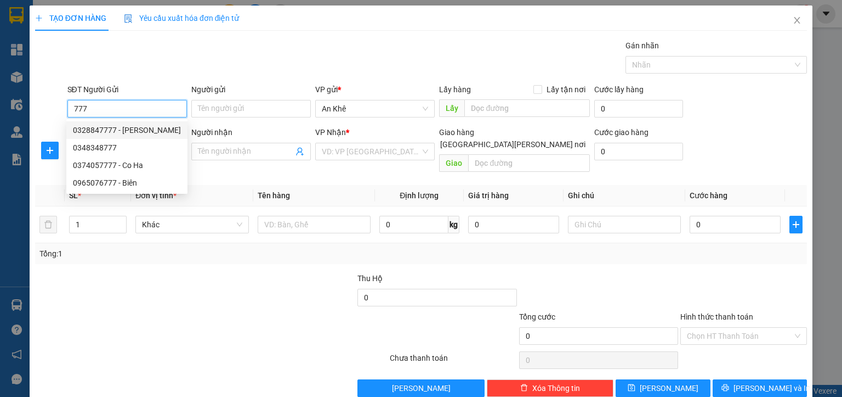
click at [127, 128] on div "0328847777 - hồng lan" at bounding box center [127, 130] width 108 height 12
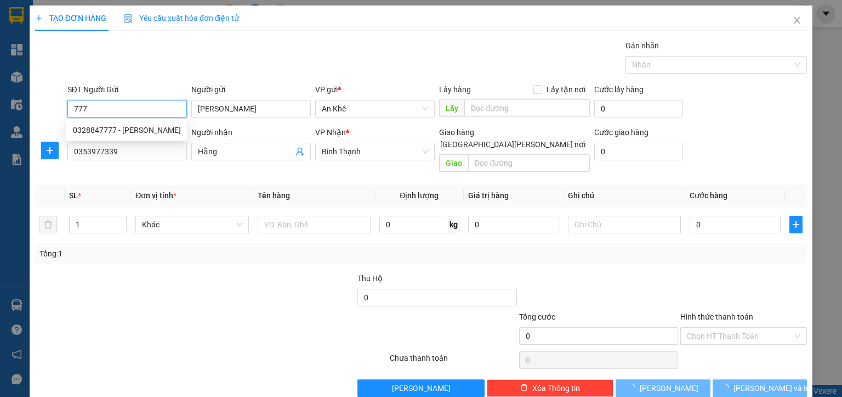
type input "0328847777"
type input "hồng lan"
type input "0353977339"
type input "Hằng"
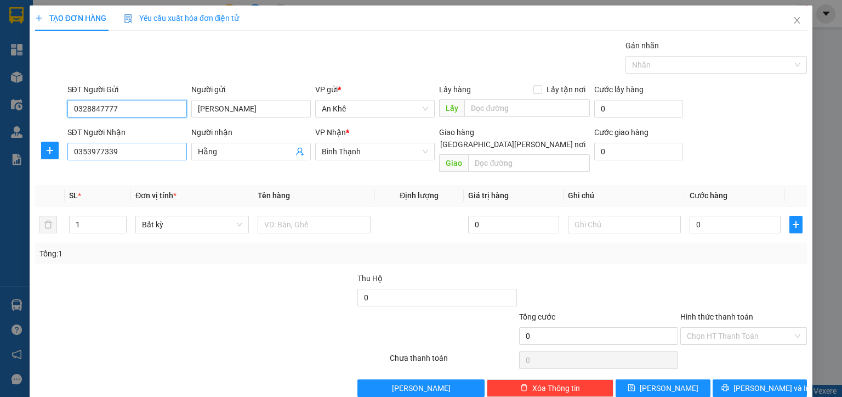
type input "0328847777"
drag, startPoint x: 132, startPoint y: 146, endPoint x: 13, endPoint y: 138, distance: 118.7
click at [13, 138] on div "TẠO ĐƠN HÀNG Yêu cầu xuất hóa đơn điện tử Transit Pickup Surcharge Ids Transit …" at bounding box center [421, 198] width 842 height 397
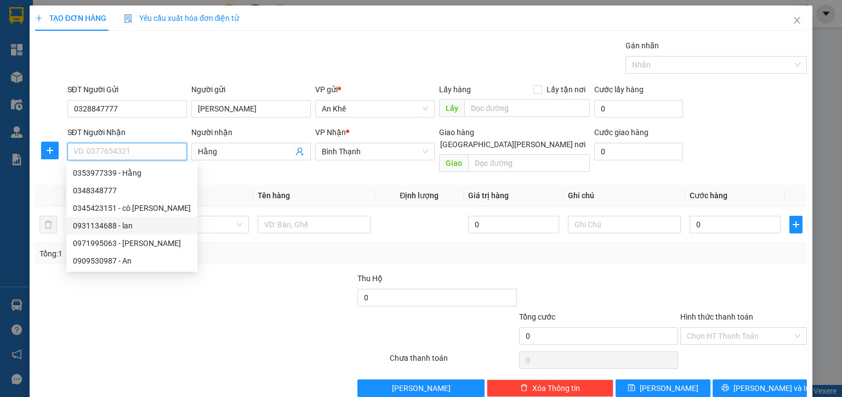
click at [116, 225] on div "0931134688 - lan" at bounding box center [132, 225] width 118 height 12
type input "0931134688"
type input "lan"
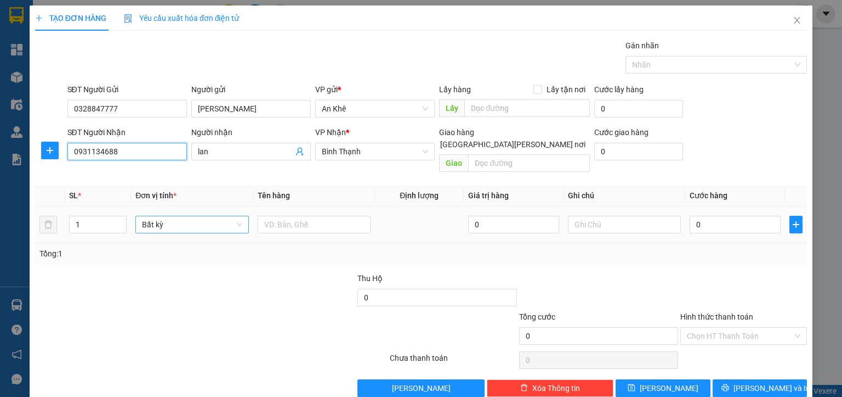
click at [158, 216] on span "Bất kỳ" at bounding box center [192, 224] width 100 height 16
type input "0931134688"
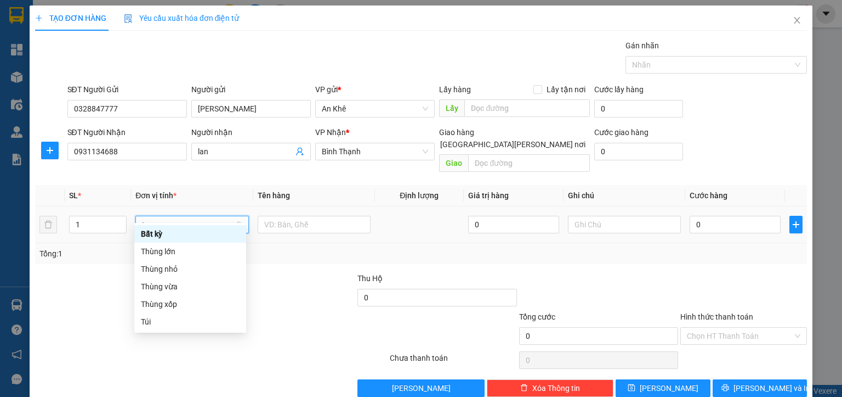
type input "th"
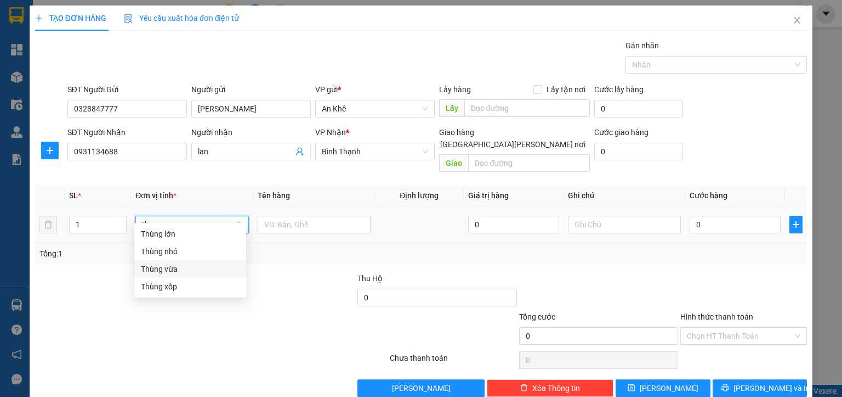
drag, startPoint x: 160, startPoint y: 270, endPoint x: 202, endPoint y: 248, distance: 47.1
click at [160, 269] on div "Thùng vừa" at bounding box center [190, 269] width 99 height 12
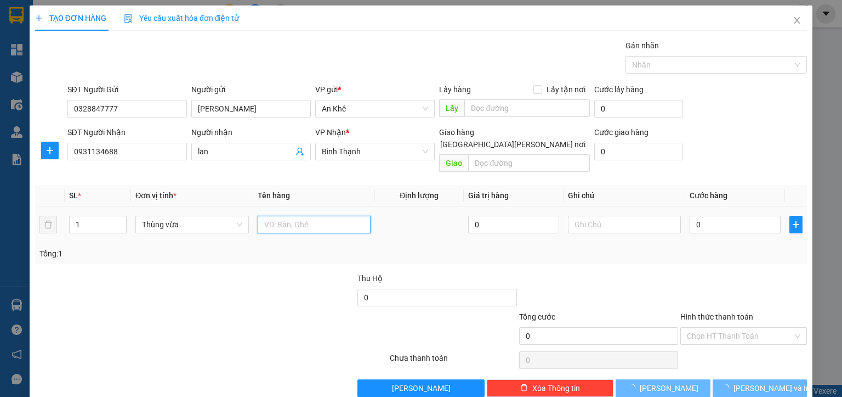
click at [275, 216] on input "text" at bounding box center [314, 225] width 113 height 18
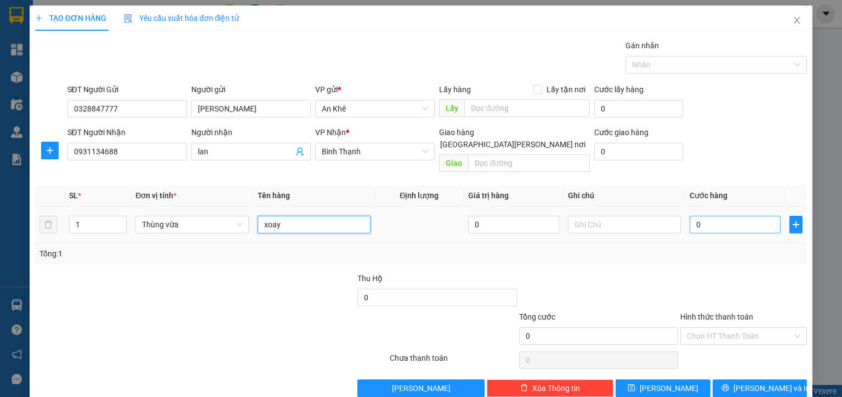
type input "xoay"
click at [719, 216] on input "0" at bounding box center [735, 225] width 91 height 18
type input "4"
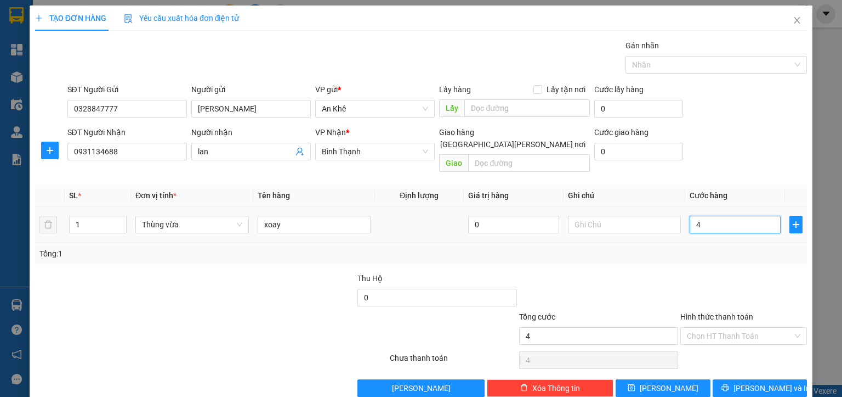
type input "40"
type input "400"
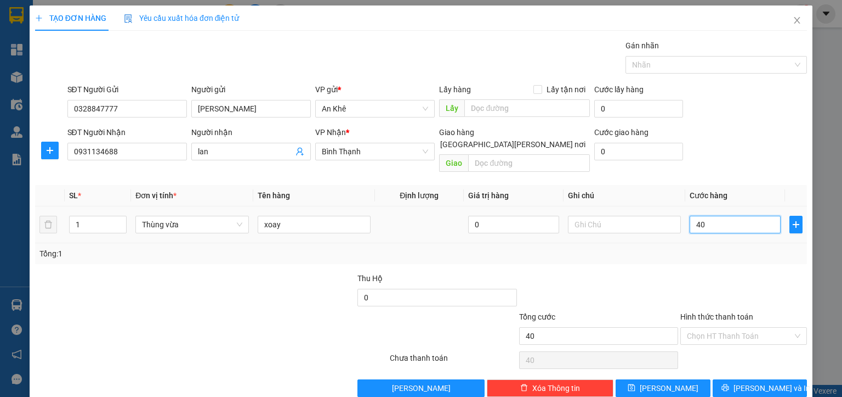
type input "400"
type input "4.000"
type input "40.000"
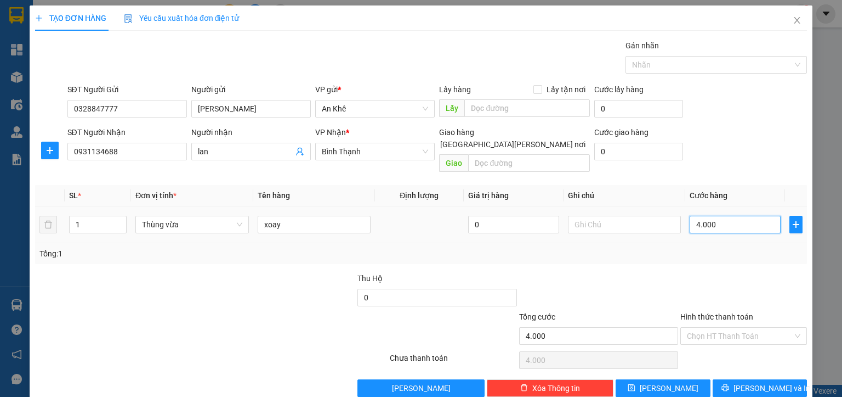
type input "40.000"
drag, startPoint x: 710, startPoint y: 317, endPoint x: 715, endPoint y: 327, distance: 11.8
click at [712, 327] on input "Hình thức thanh toán" at bounding box center [740, 335] width 106 height 16
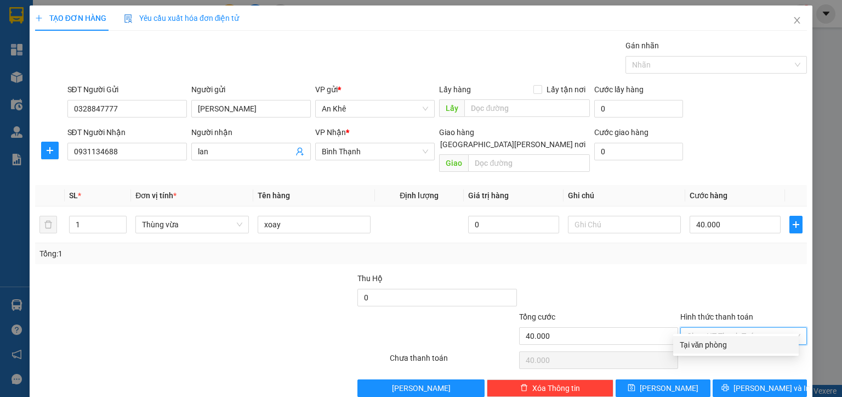
click at [711, 339] on div "Tại văn phòng" at bounding box center [736, 344] width 112 height 12
type input "0"
click at [745, 382] on span "[PERSON_NAME] và In" at bounding box center [772, 388] width 77 height 12
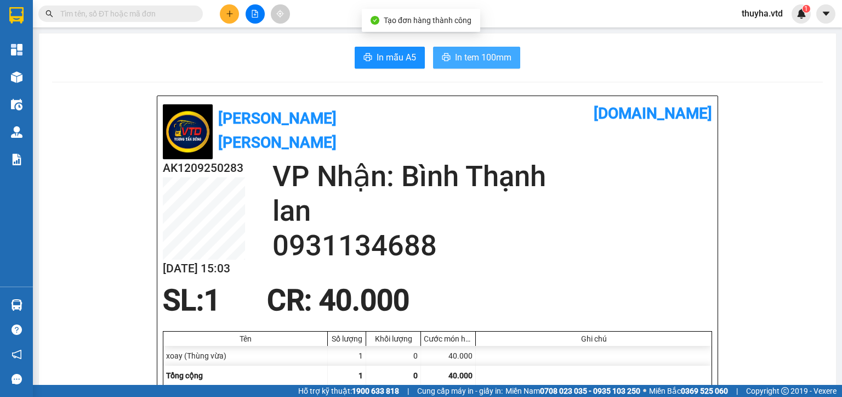
click at [463, 56] on span "In tem 100mm" at bounding box center [483, 57] width 56 height 14
